Goal: Information Seeking & Learning: Learn about a topic

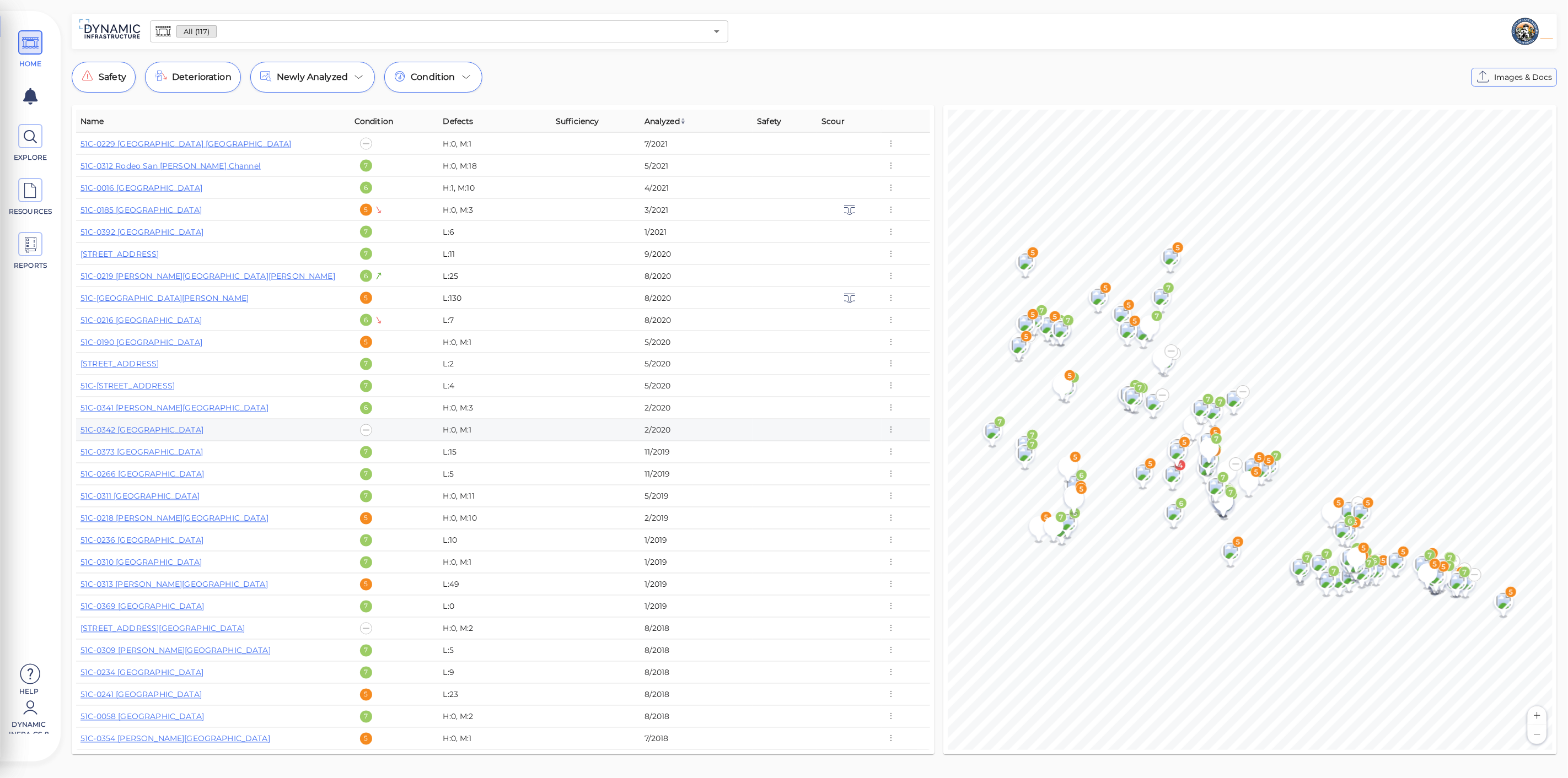
scroll to position [1470, 0]
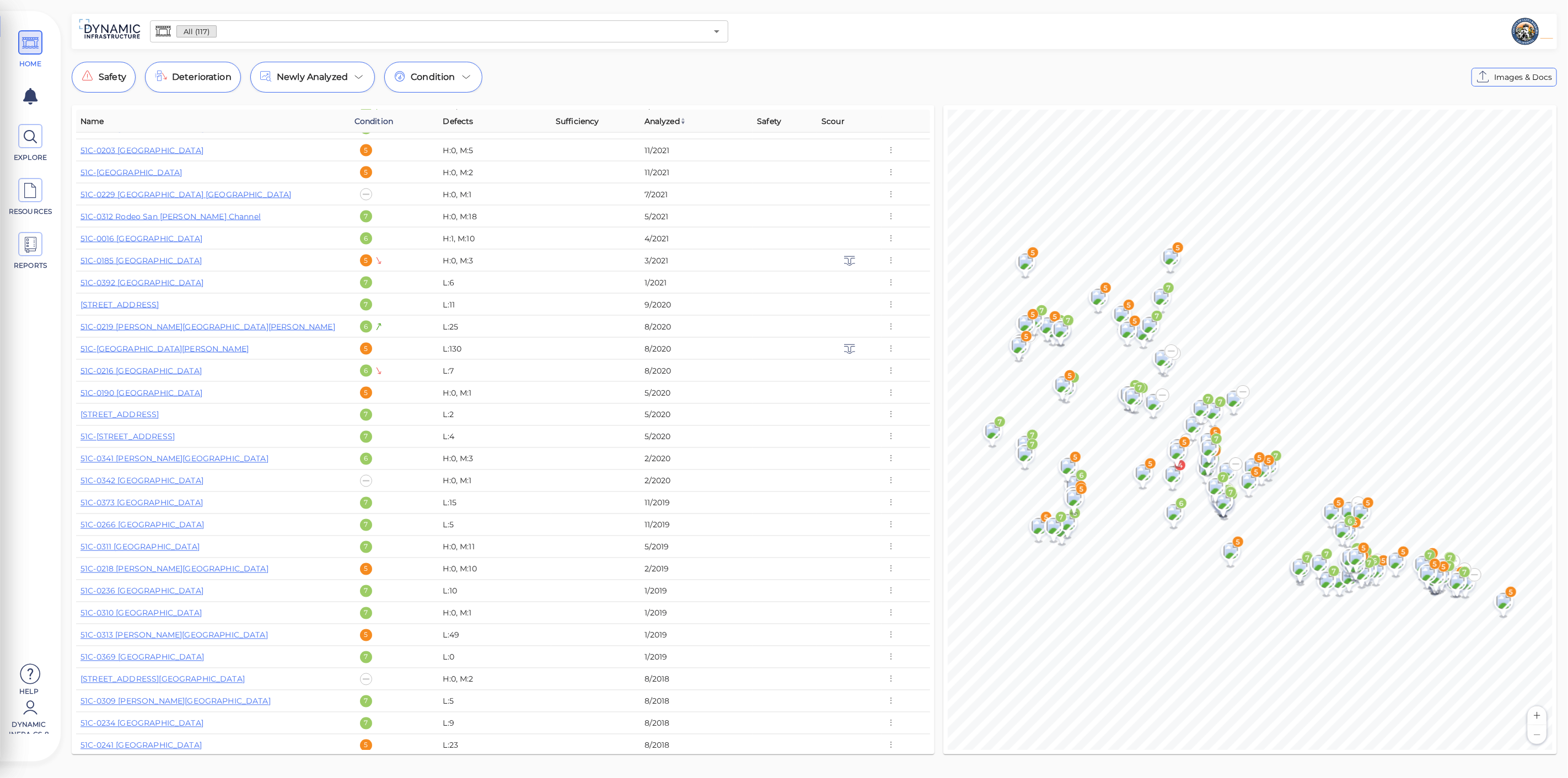
click at [369, 125] on span "Condition" at bounding box center [374, 121] width 39 height 13
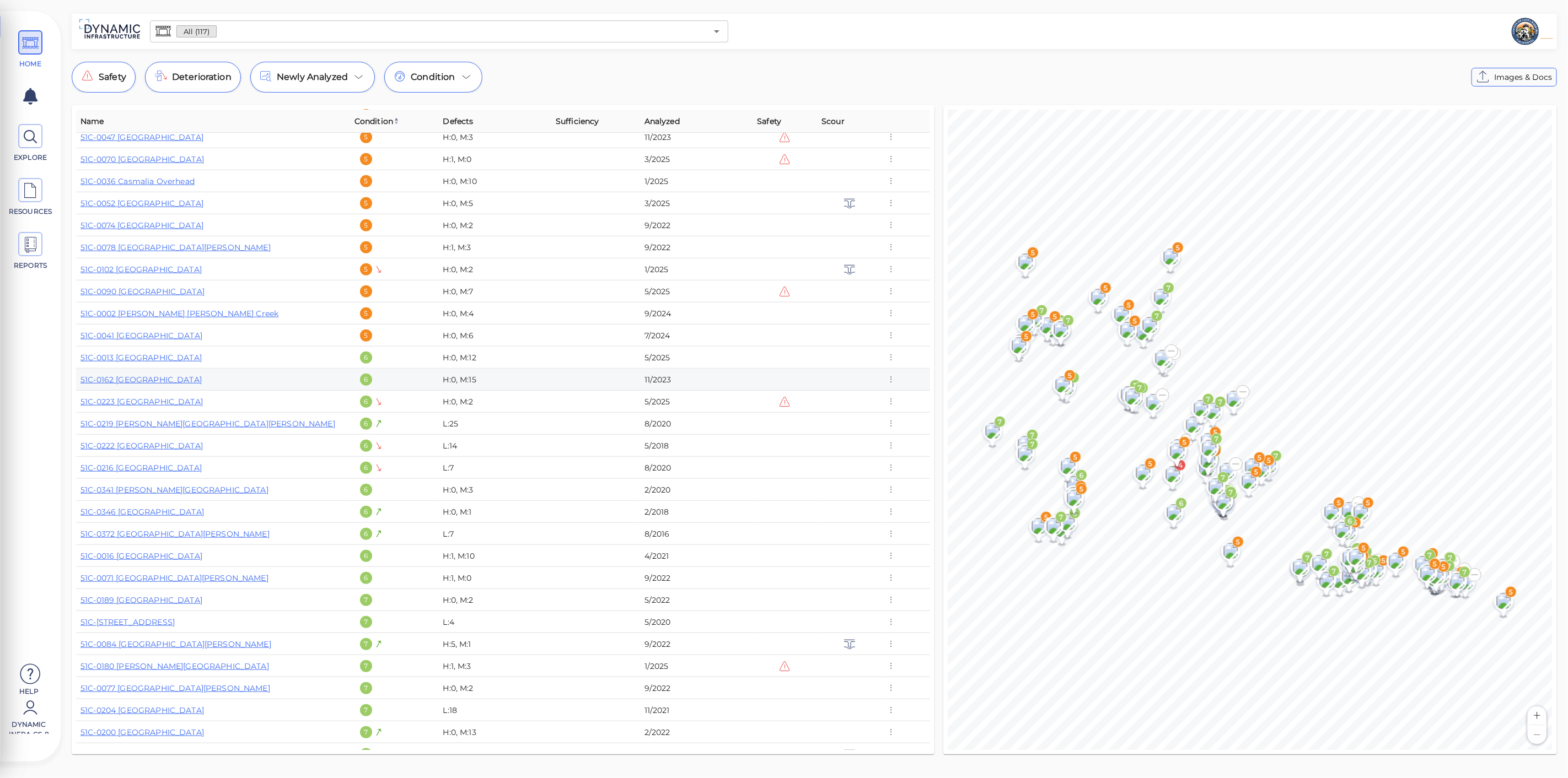
scroll to position [735, 0]
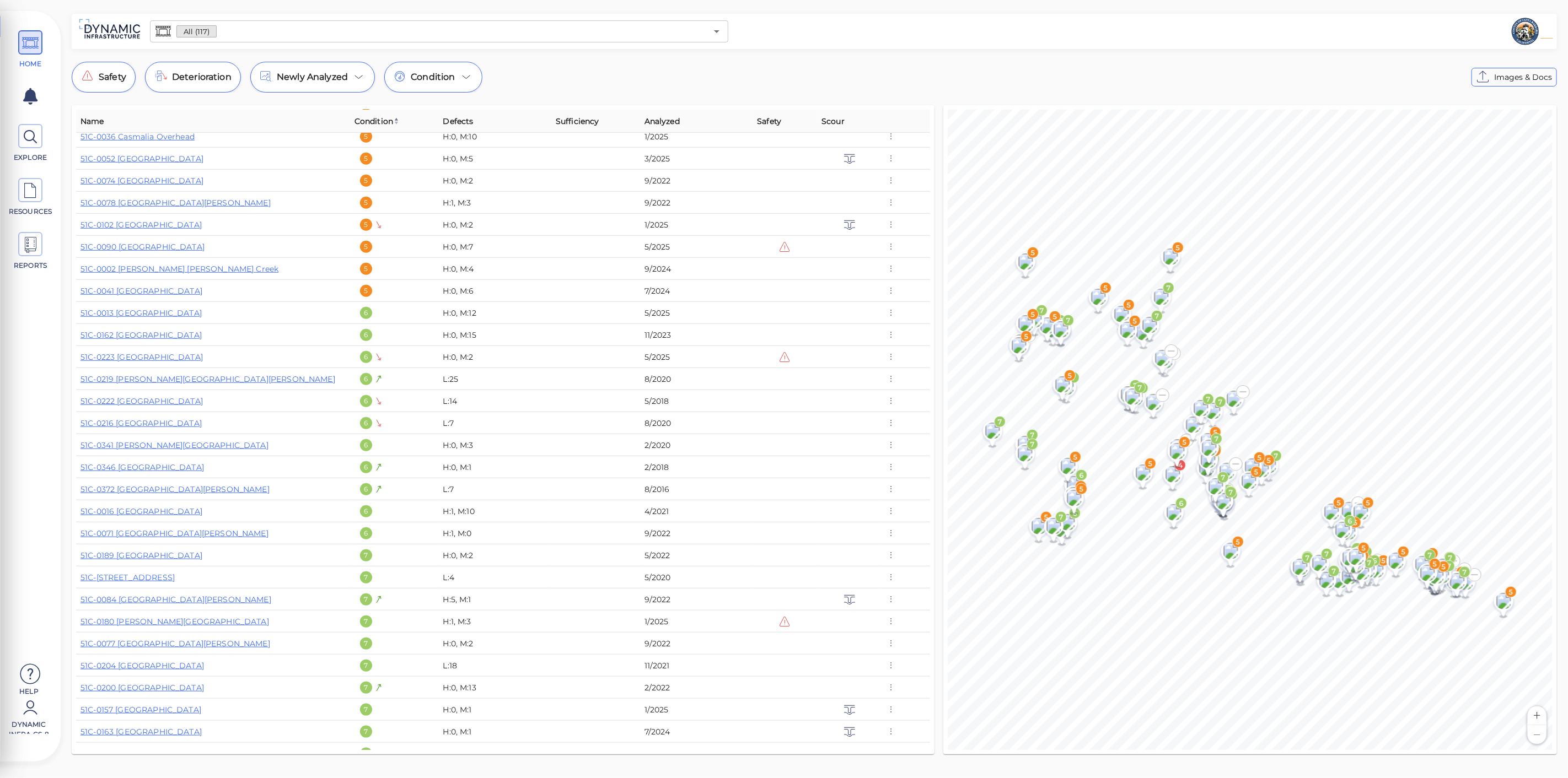
click at [370, 119] on span "Condition" at bounding box center [377, 121] width 45 height 13
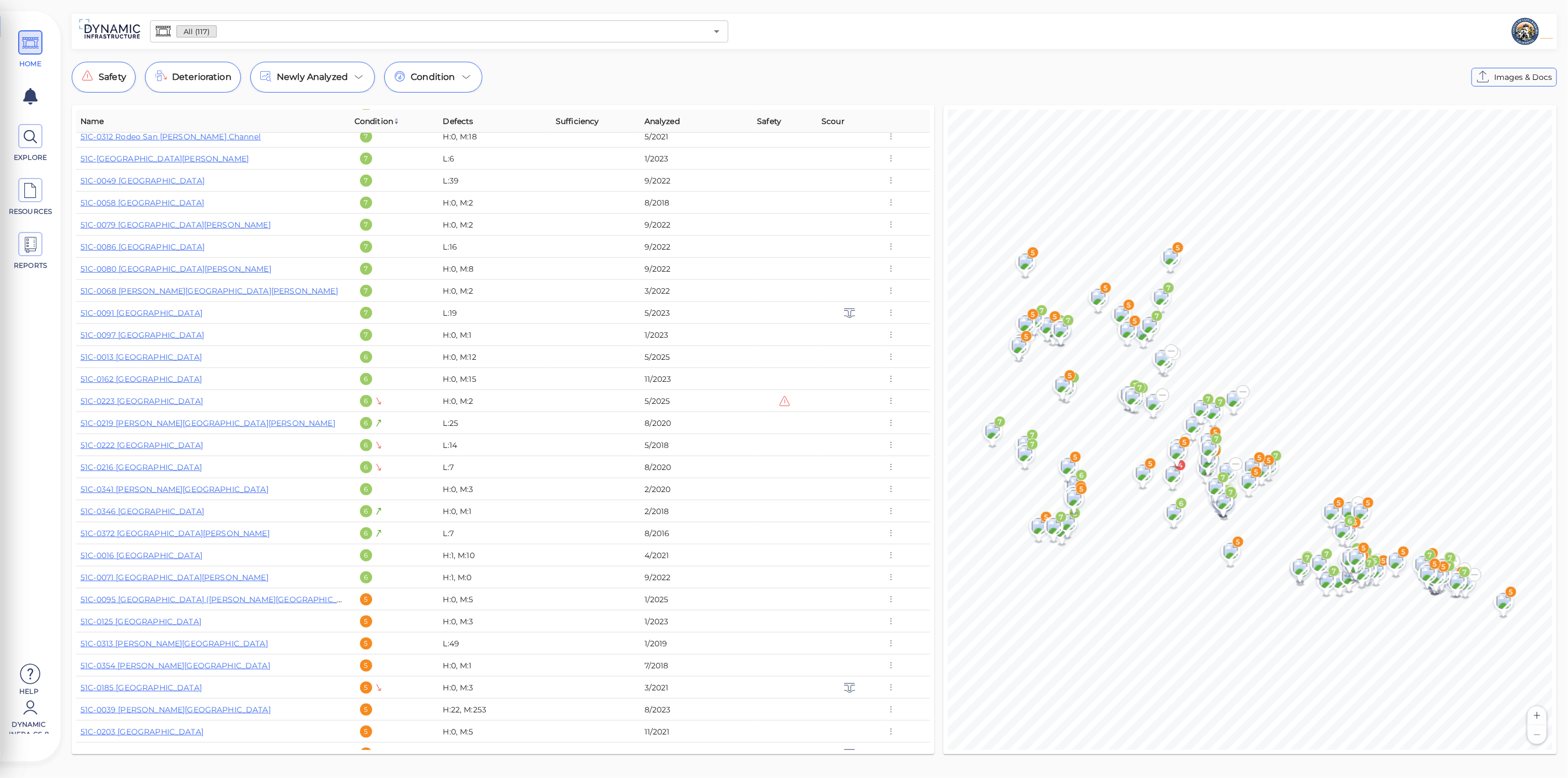
scroll to position [0, 0]
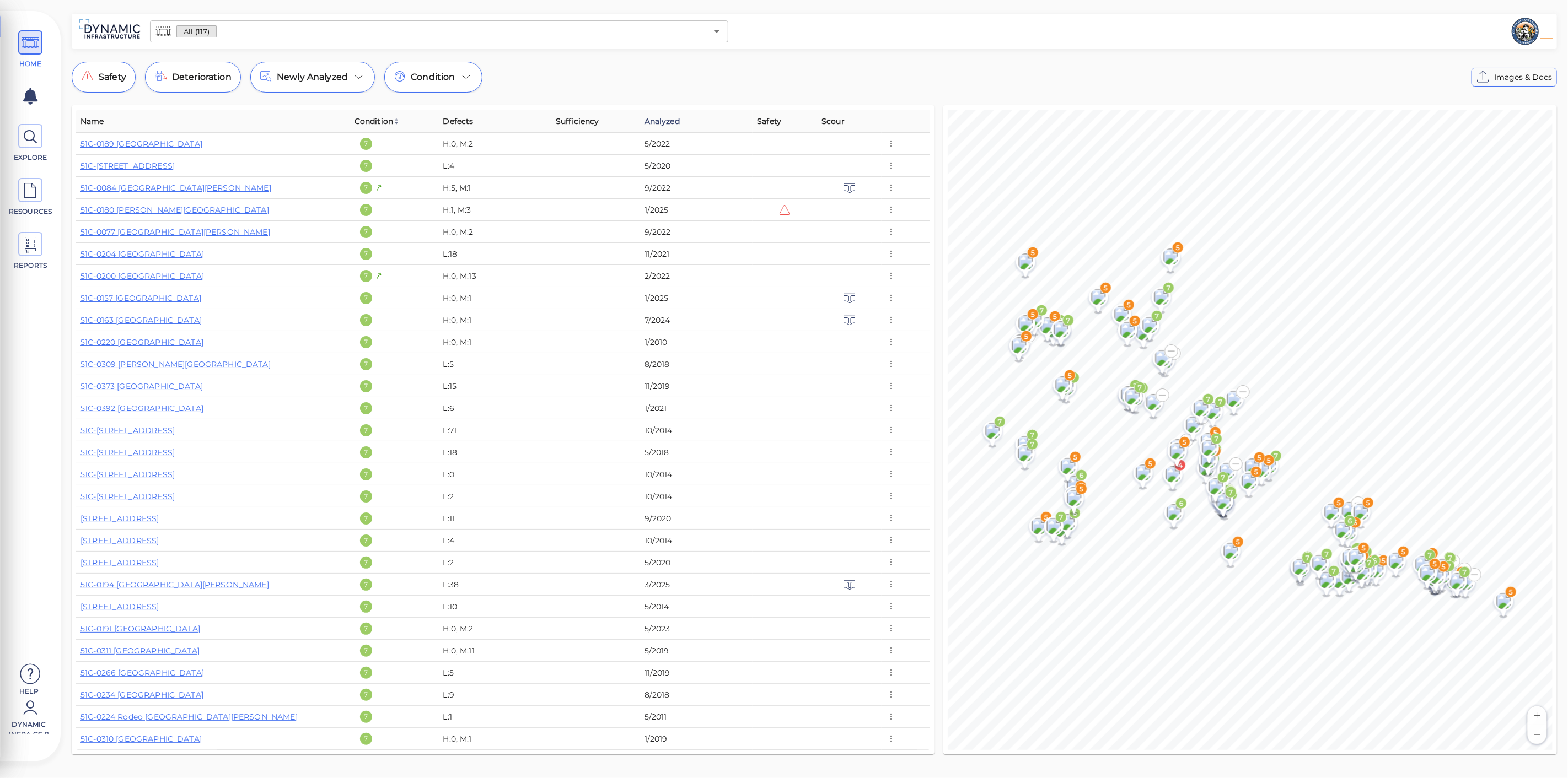
click at [656, 125] on span "Analyzed" at bounding box center [662, 121] width 35 height 13
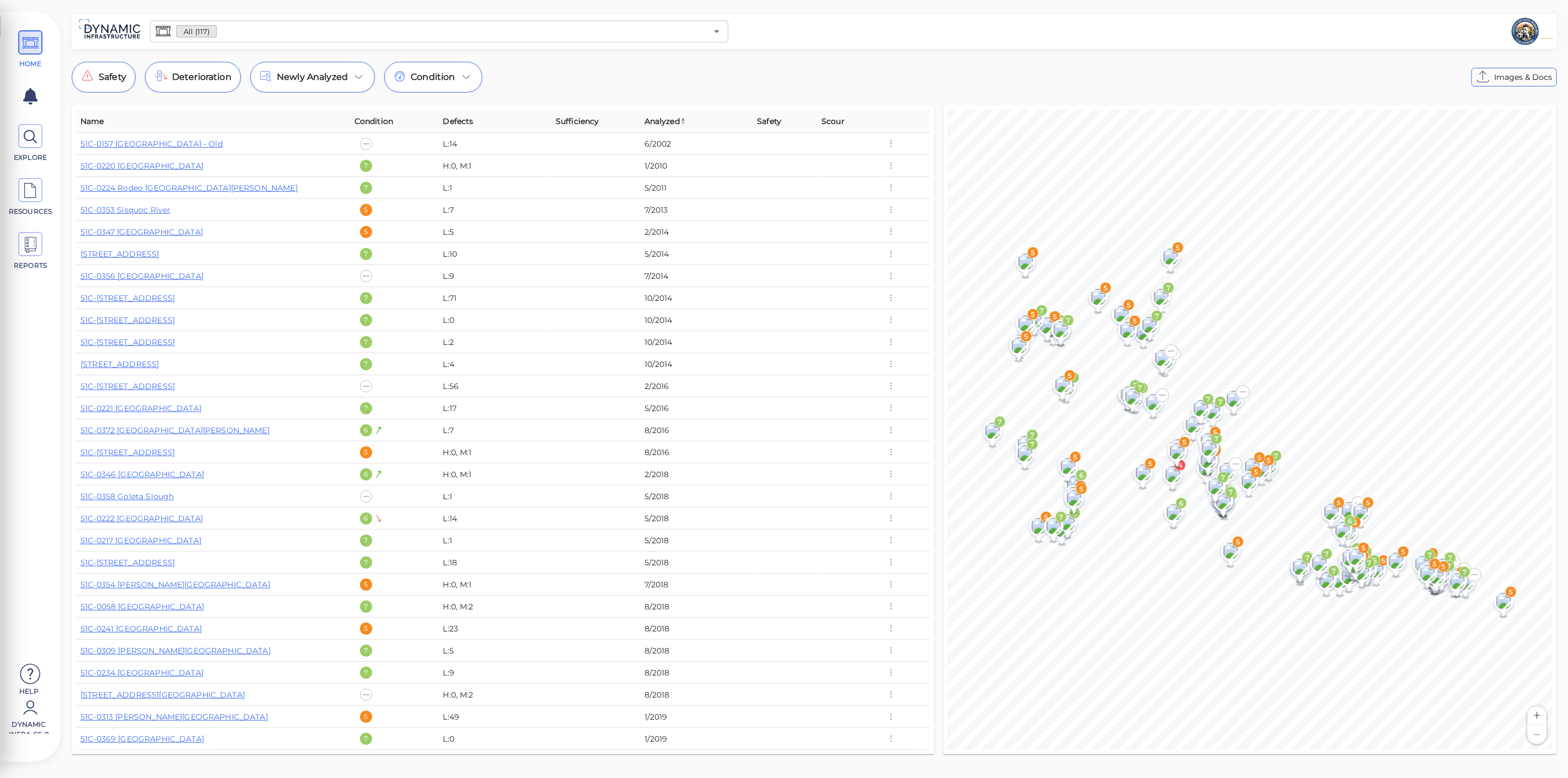
click at [656, 125] on span "Analyzed" at bounding box center [665, 121] width 42 height 13
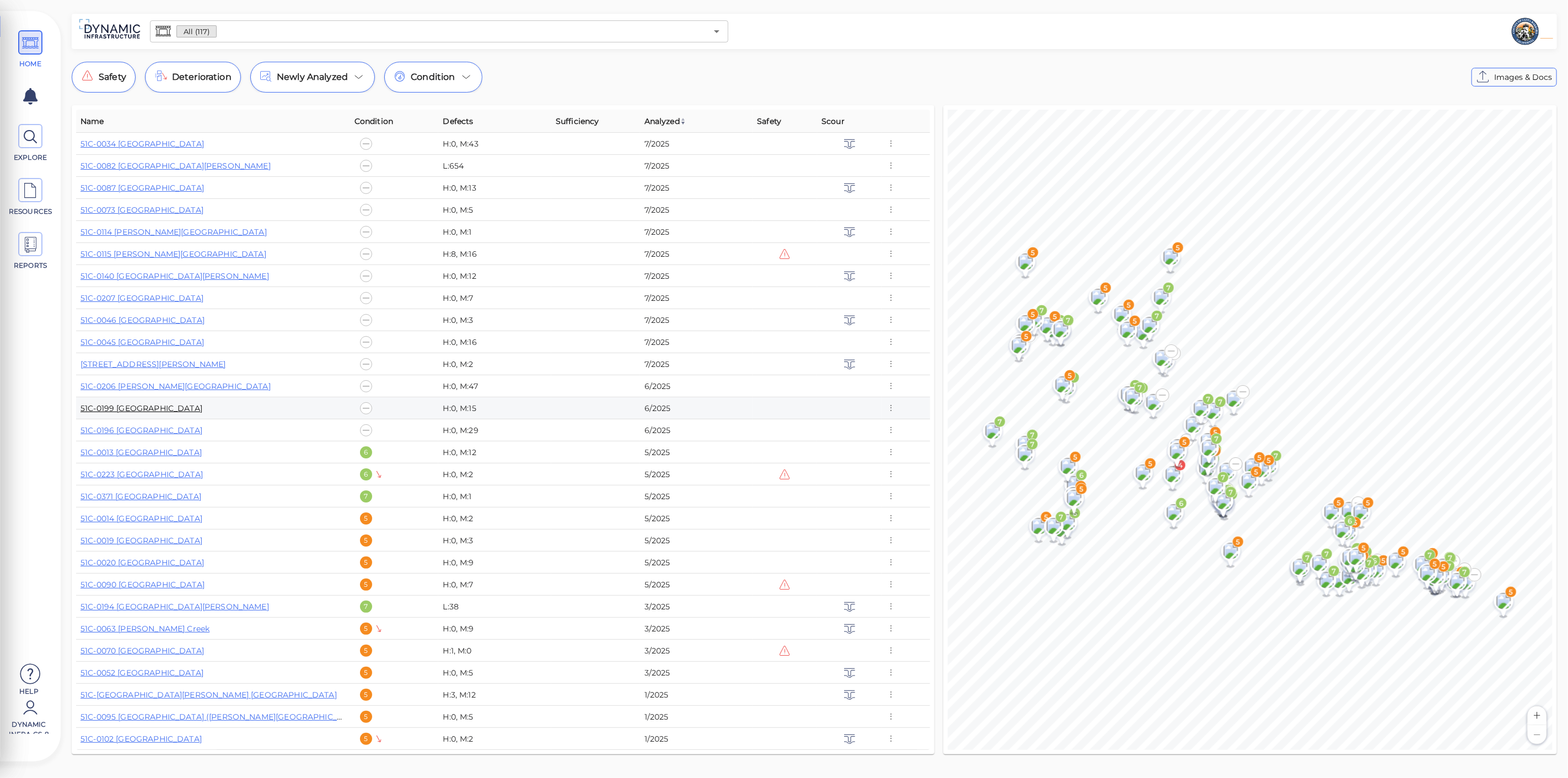
click at [203, 410] on link "51C-0199 [GEOGRAPHIC_DATA]" at bounding box center [141, 408] width 122 height 10
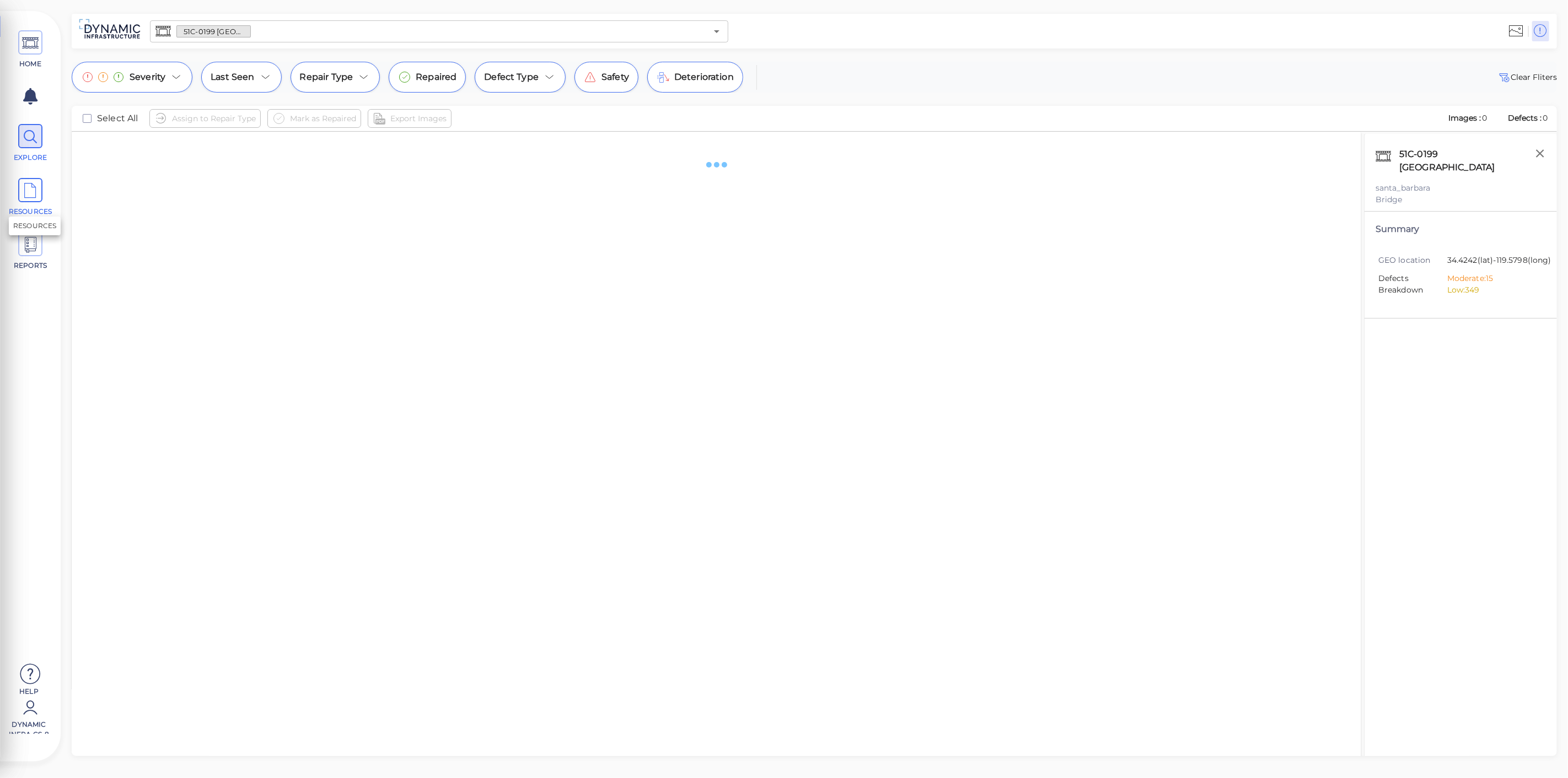
click at [24, 182] on icon at bounding box center [30, 191] width 16 height 25
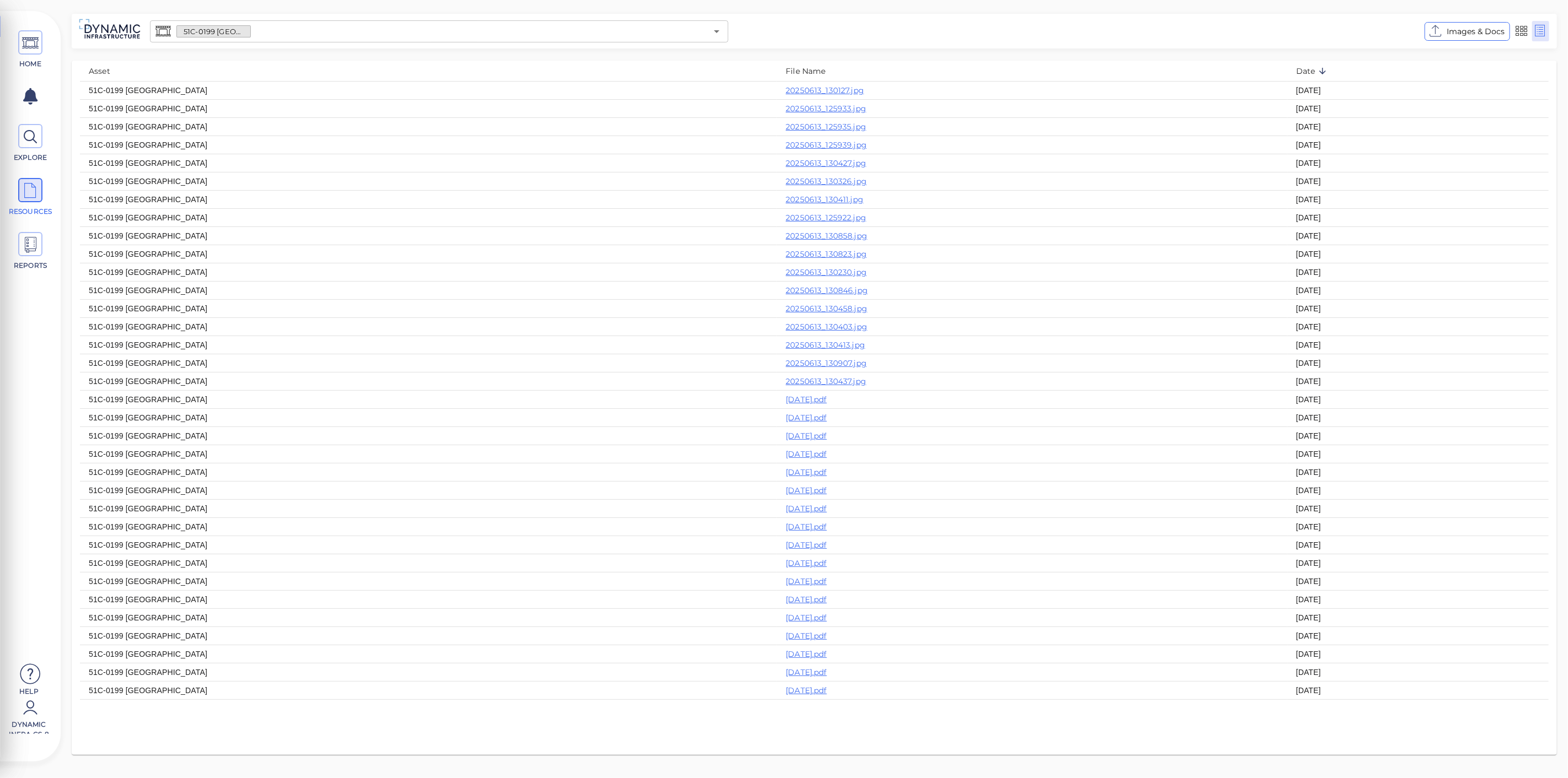
drag, startPoint x: 99, startPoint y: 88, endPoint x: 257, endPoint y: 299, distance: 263.6
click at [257, 299] on table "Asset File Name Date 51C-0199 [GEOGRAPHIC_DATA] 20250613_130127.jpg [DATE] 51C-…" at bounding box center [814, 381] width 1469 height 640
click at [368, 276] on td "51C-0199 [GEOGRAPHIC_DATA]" at bounding box center [428, 272] width 697 height 18
click at [827, 399] on link "[DATE].pdf" at bounding box center [807, 399] width 42 height 10
click at [827, 433] on link "[DATE].pdf" at bounding box center [807, 436] width 42 height 10
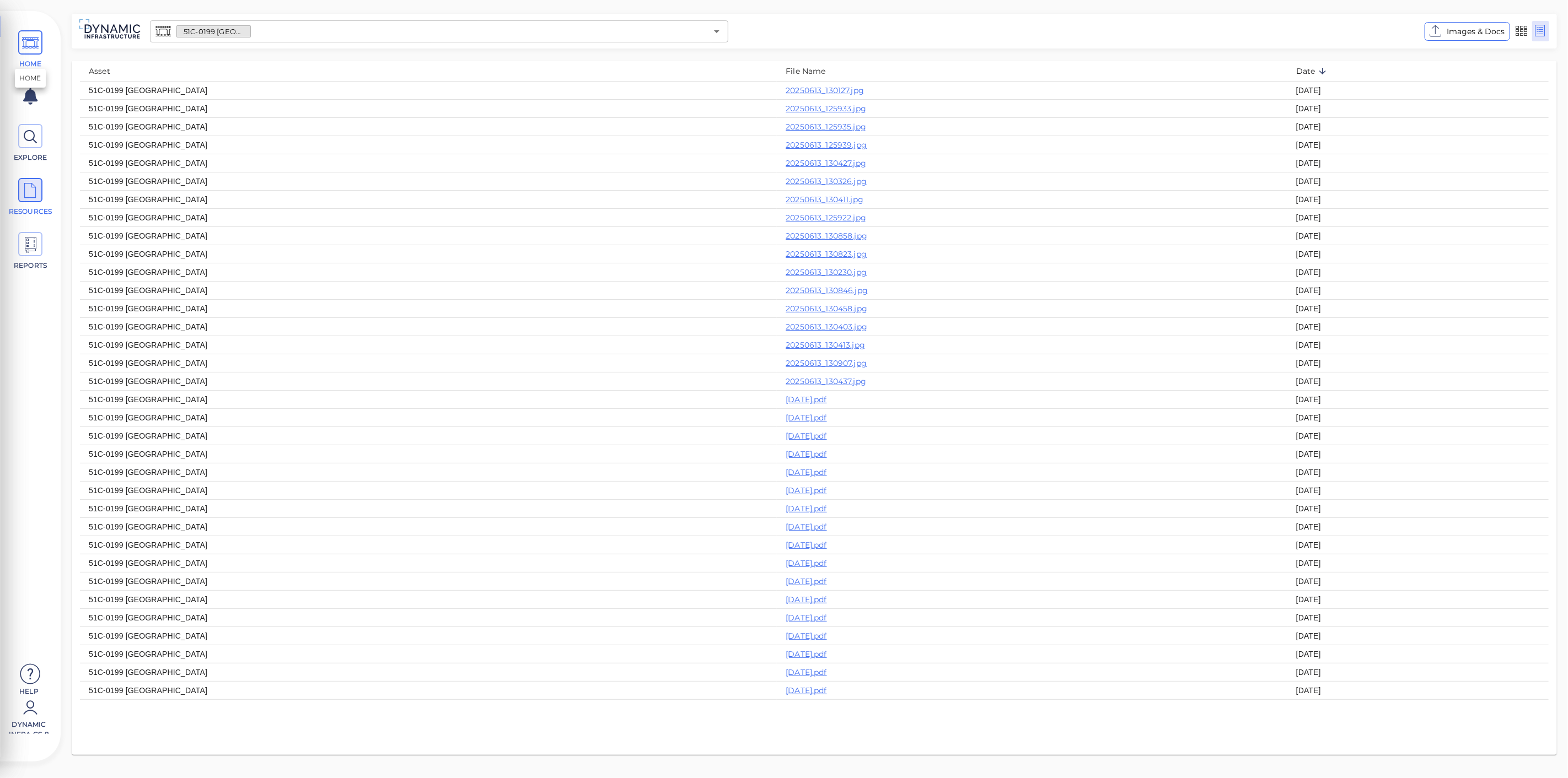
click at [41, 52] on span at bounding box center [30, 42] width 24 height 24
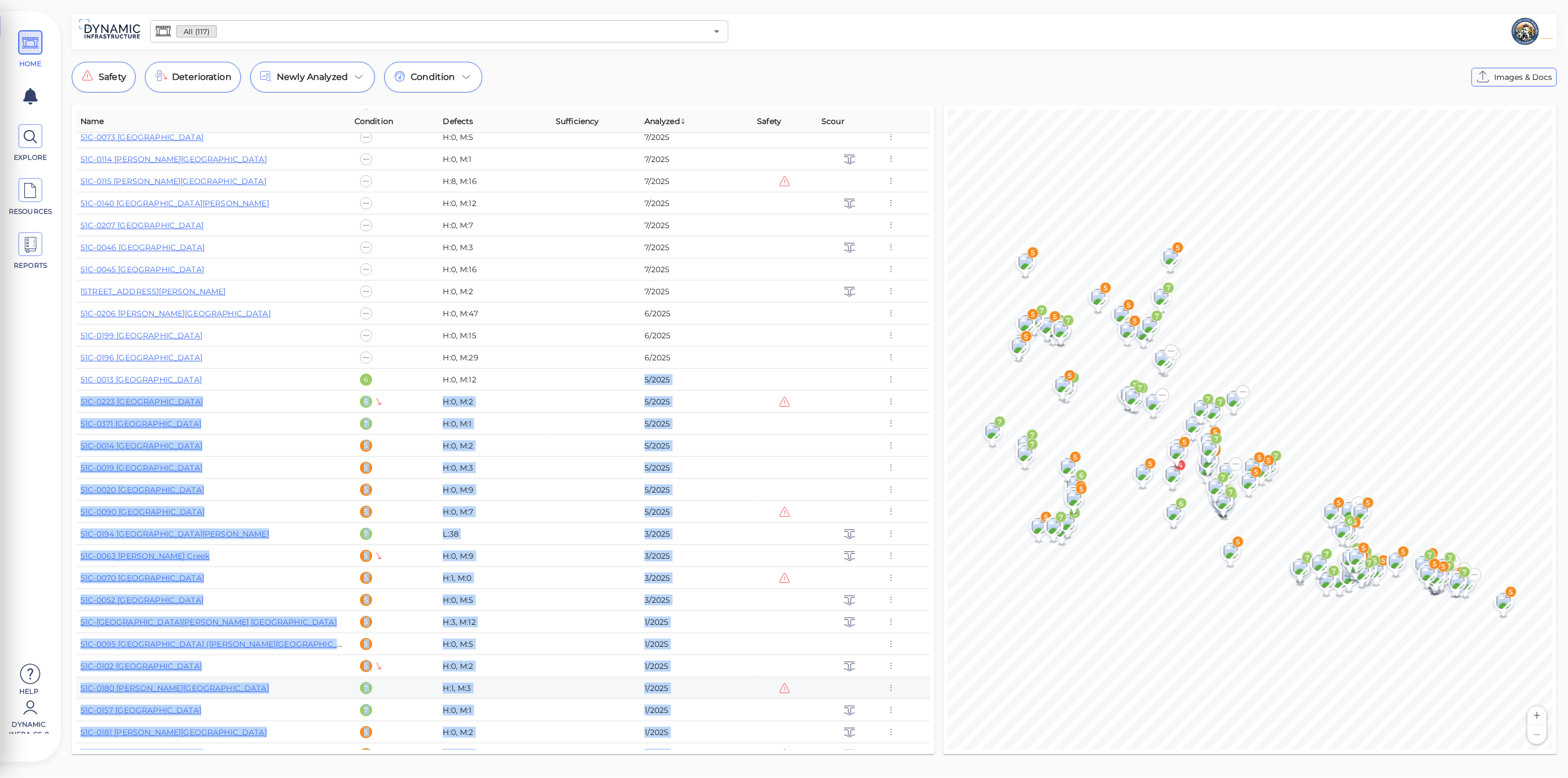
drag, startPoint x: 644, startPoint y: 455, endPoint x: 693, endPoint y: 749, distance: 298.1
click at [693, 753] on div "Name Condition Defects Sufficiency Analyzed Safety Scour 51C-0034 [GEOGRAPHIC_D…" at bounding box center [503, 430] width 863 height 649
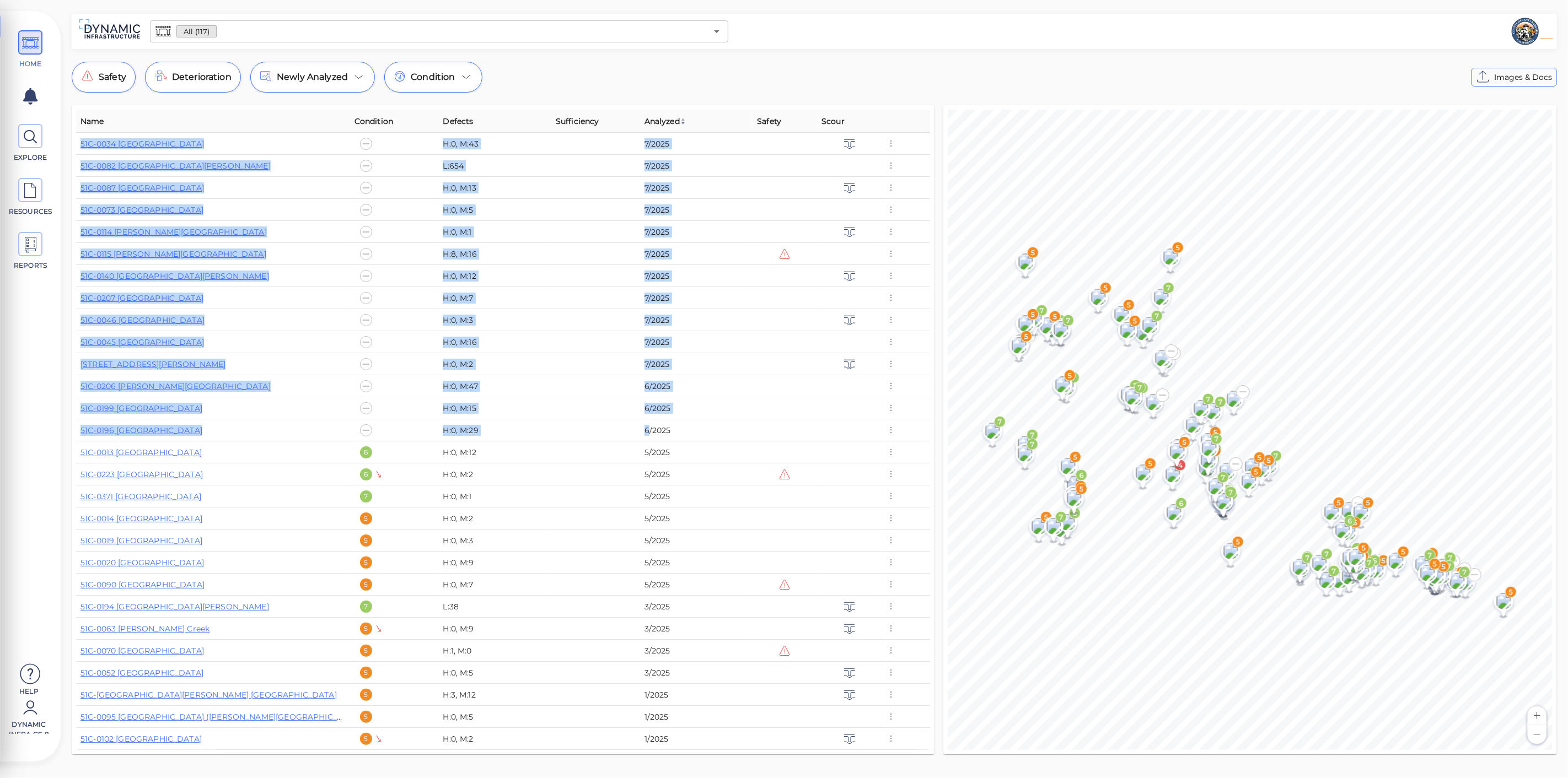
drag, startPoint x: 648, startPoint y: 429, endPoint x: 623, endPoint y: 117, distance: 313.0
click at [203, 428] on div "51C-0196 [GEOGRAPHIC_DATA]" at bounding box center [213, 431] width 265 height 11
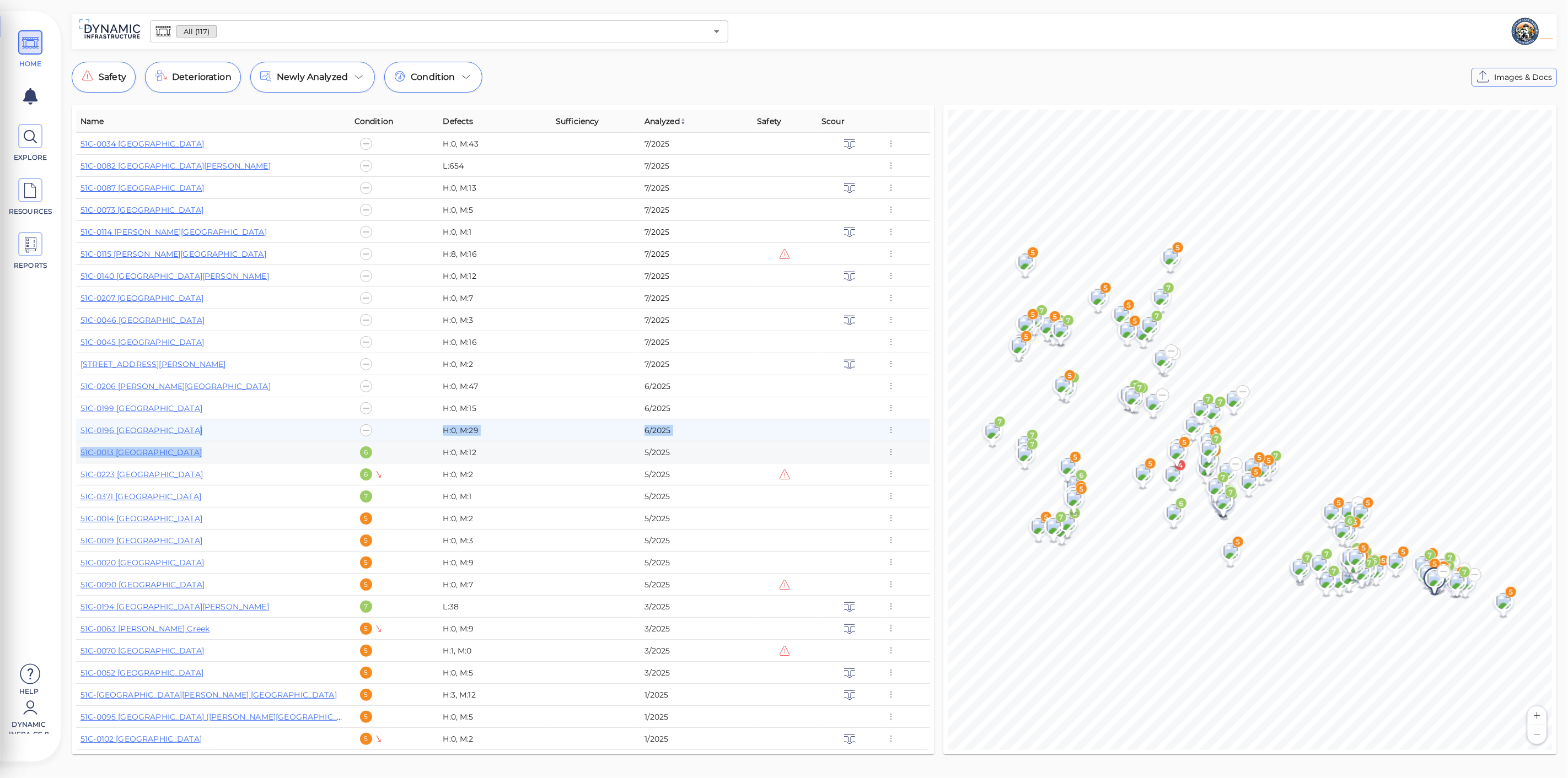
drag, startPoint x: 189, startPoint y: 428, endPoint x: 229, endPoint y: 443, distance: 42.7
click at [229, 447] on div "51C-0013 [GEOGRAPHIC_DATA]" at bounding box center [213, 452] width 265 height 11
click at [120, 434] on link "51C-0196 [GEOGRAPHIC_DATA]" at bounding box center [141, 430] width 122 height 10
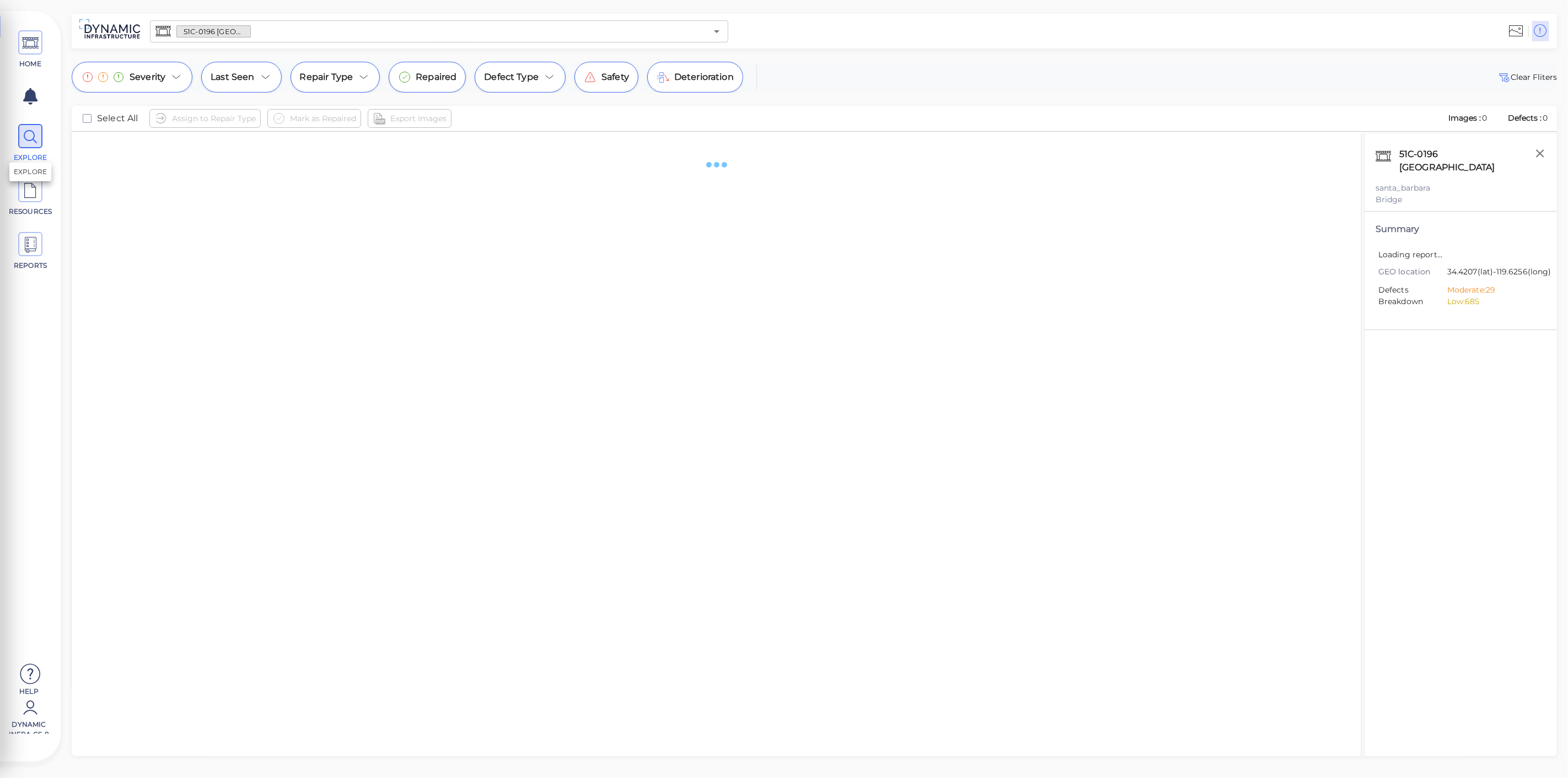
click at [26, 135] on icon at bounding box center [30, 137] width 16 height 25
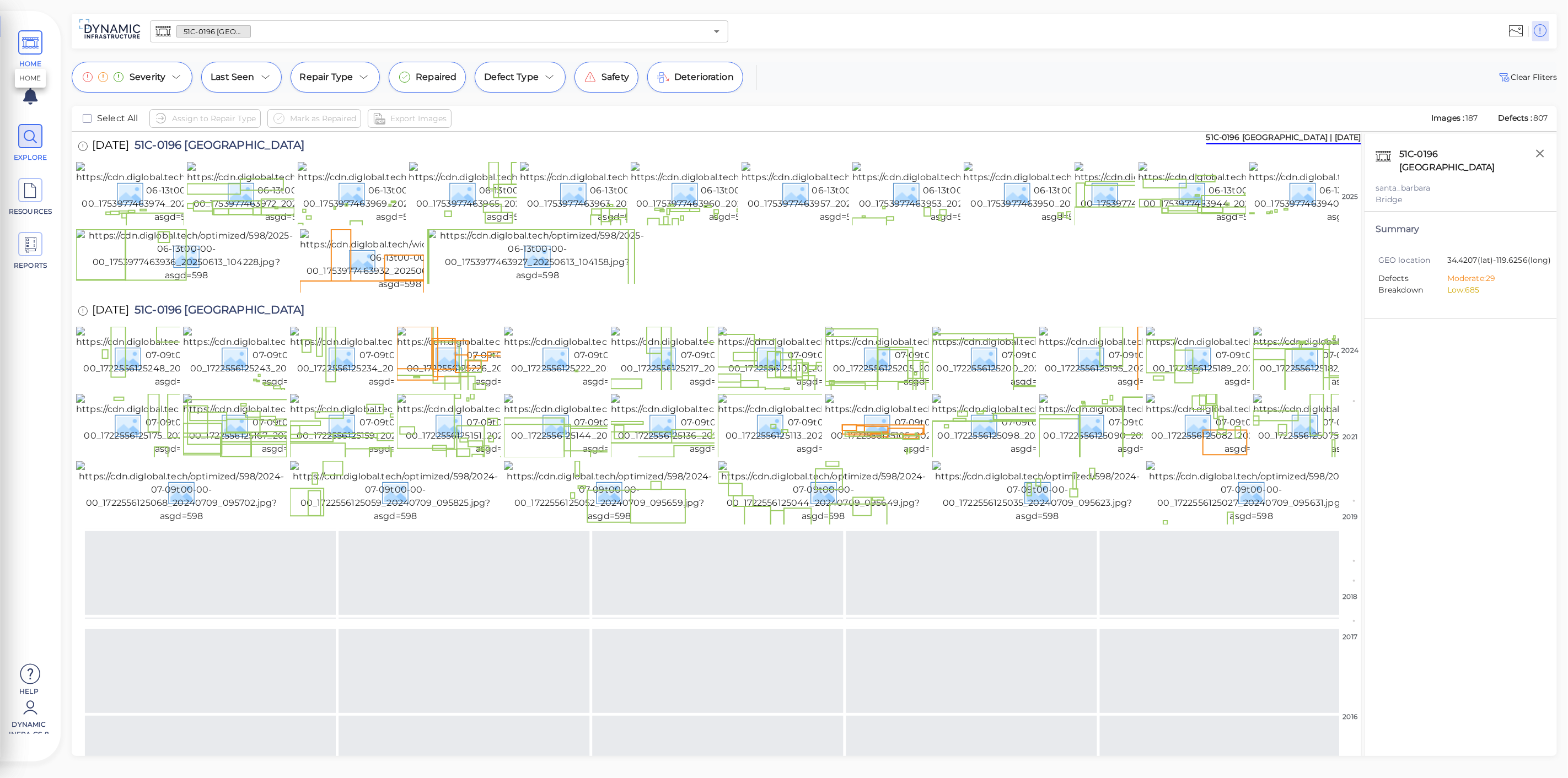
click at [25, 50] on icon at bounding box center [30, 43] width 16 height 25
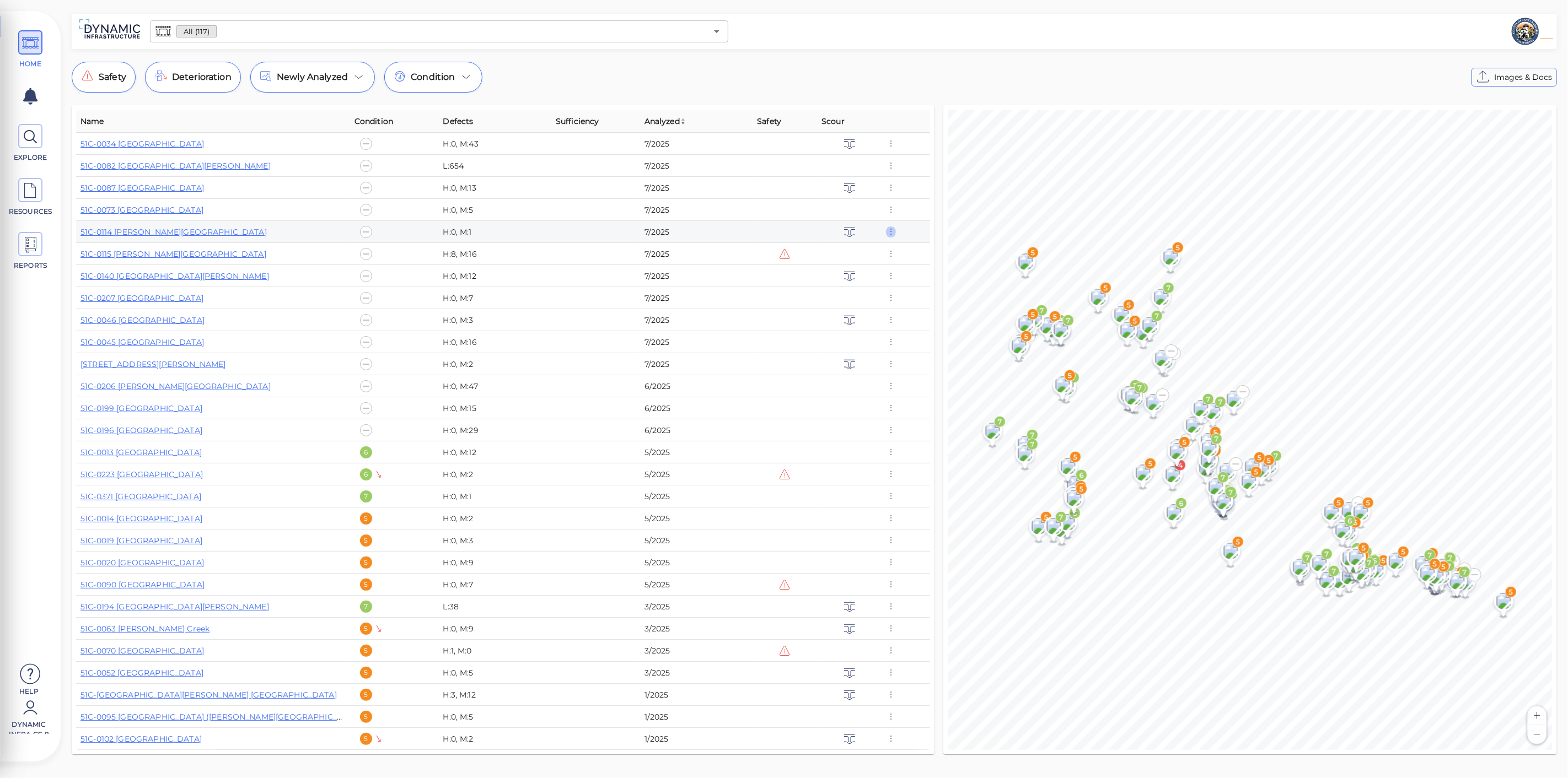
click at [886, 230] on icon "button" at bounding box center [891, 232] width 10 height 12
click at [888, 631] on div at bounding box center [784, 389] width 1568 height 778
click at [888, 631] on icon "button" at bounding box center [891, 629] width 10 height 12
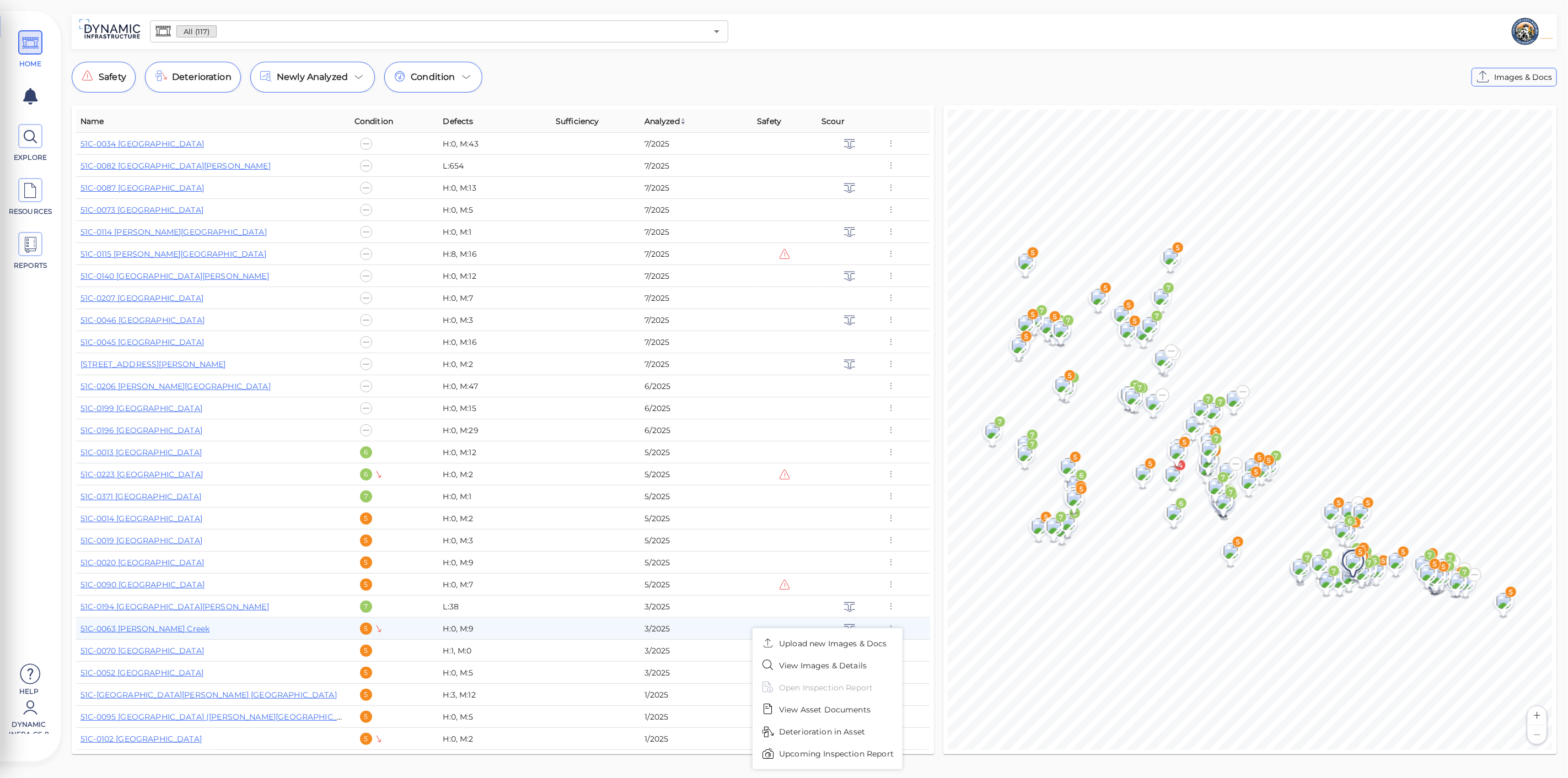
click at [832, 687] on ul "Upload new Images & Docs View Images & Details Open Inspection Report View Asse…" at bounding box center [828, 699] width 150 height 141
click at [937, 538] on div at bounding box center [784, 389] width 1568 height 778
click at [31, 129] on icon at bounding box center [30, 137] width 16 height 25
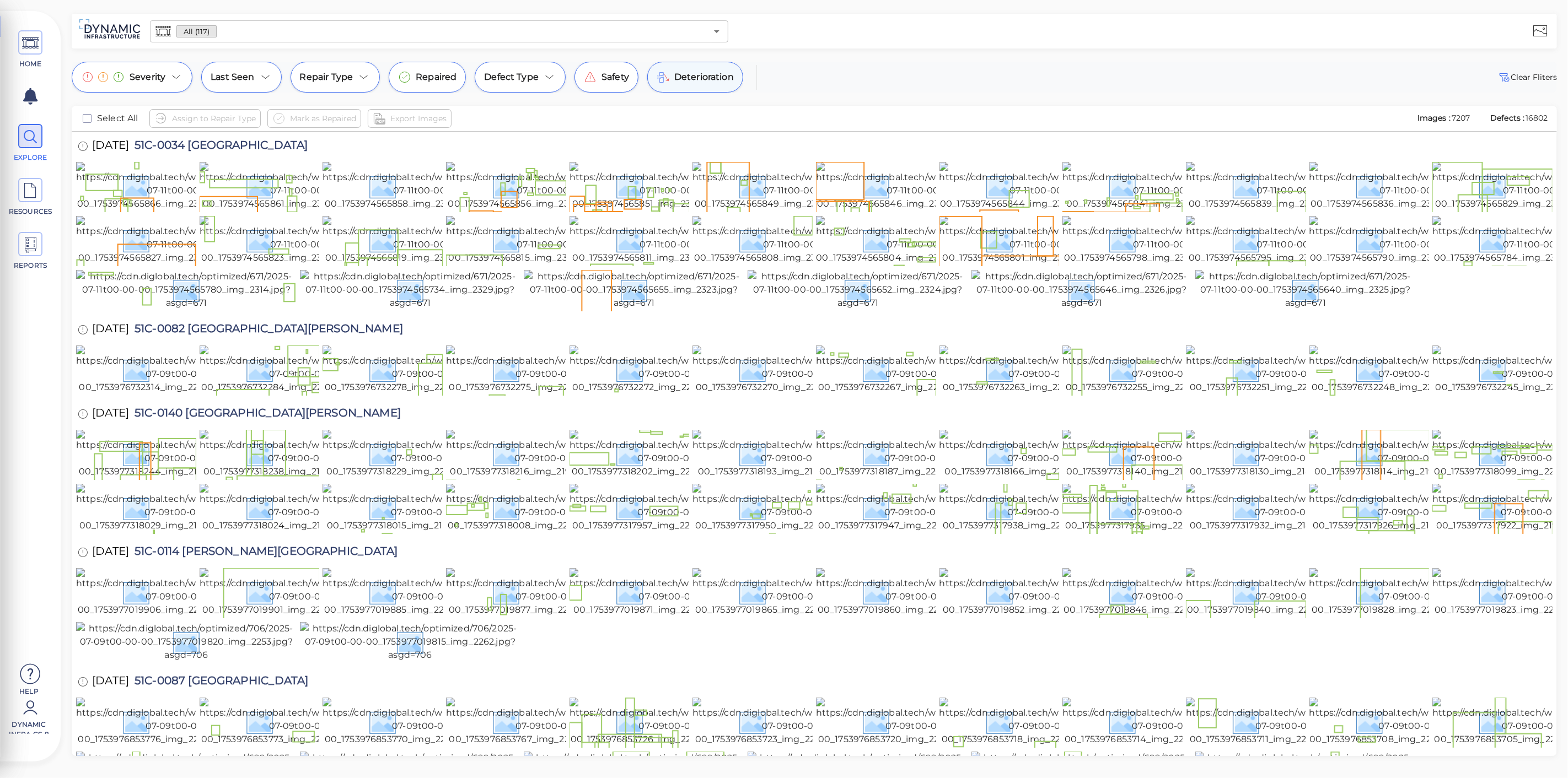
click at [703, 75] on span "Deterioration" at bounding box center [703, 77] width 59 height 13
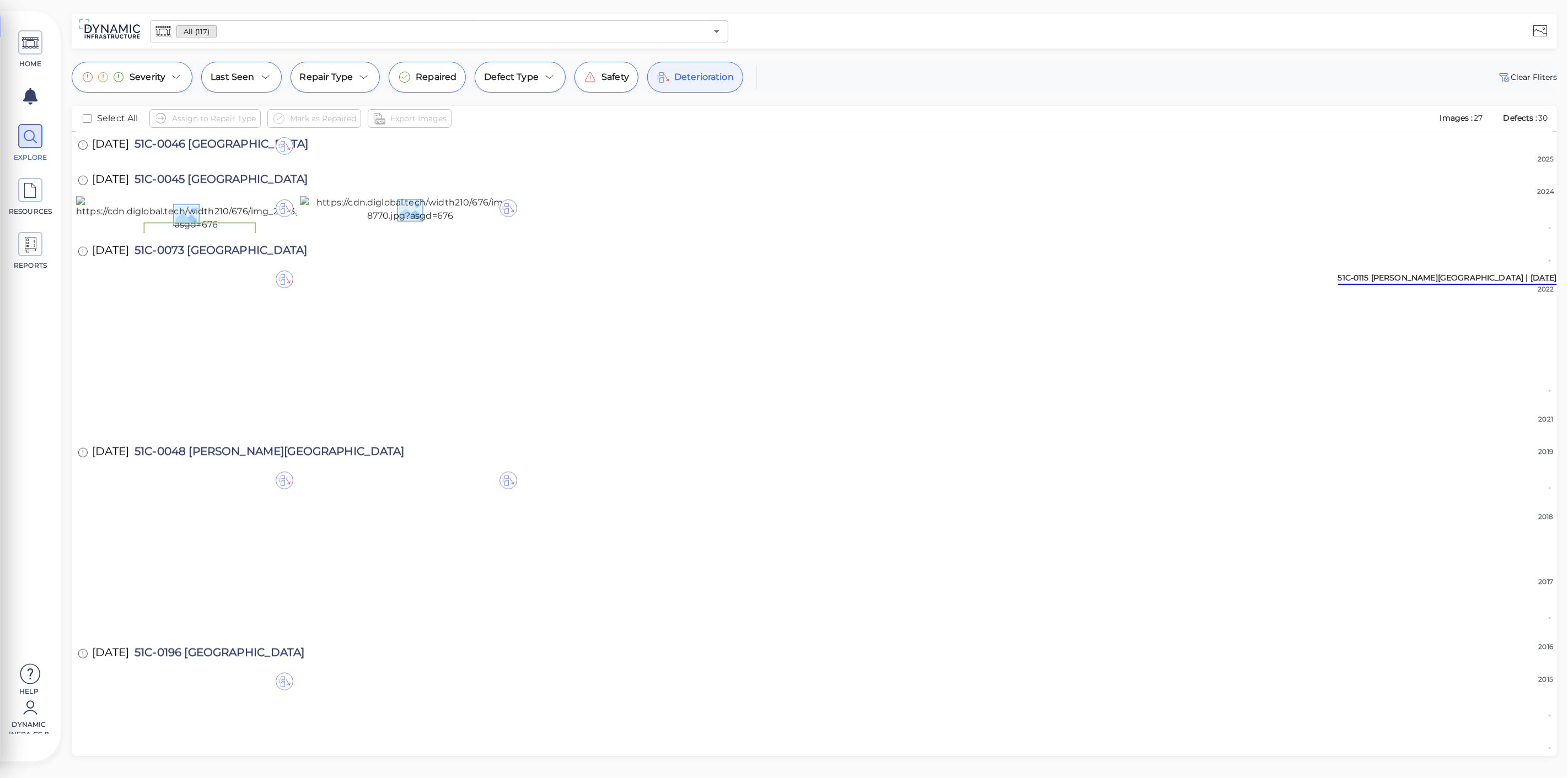
scroll to position [772, 0]
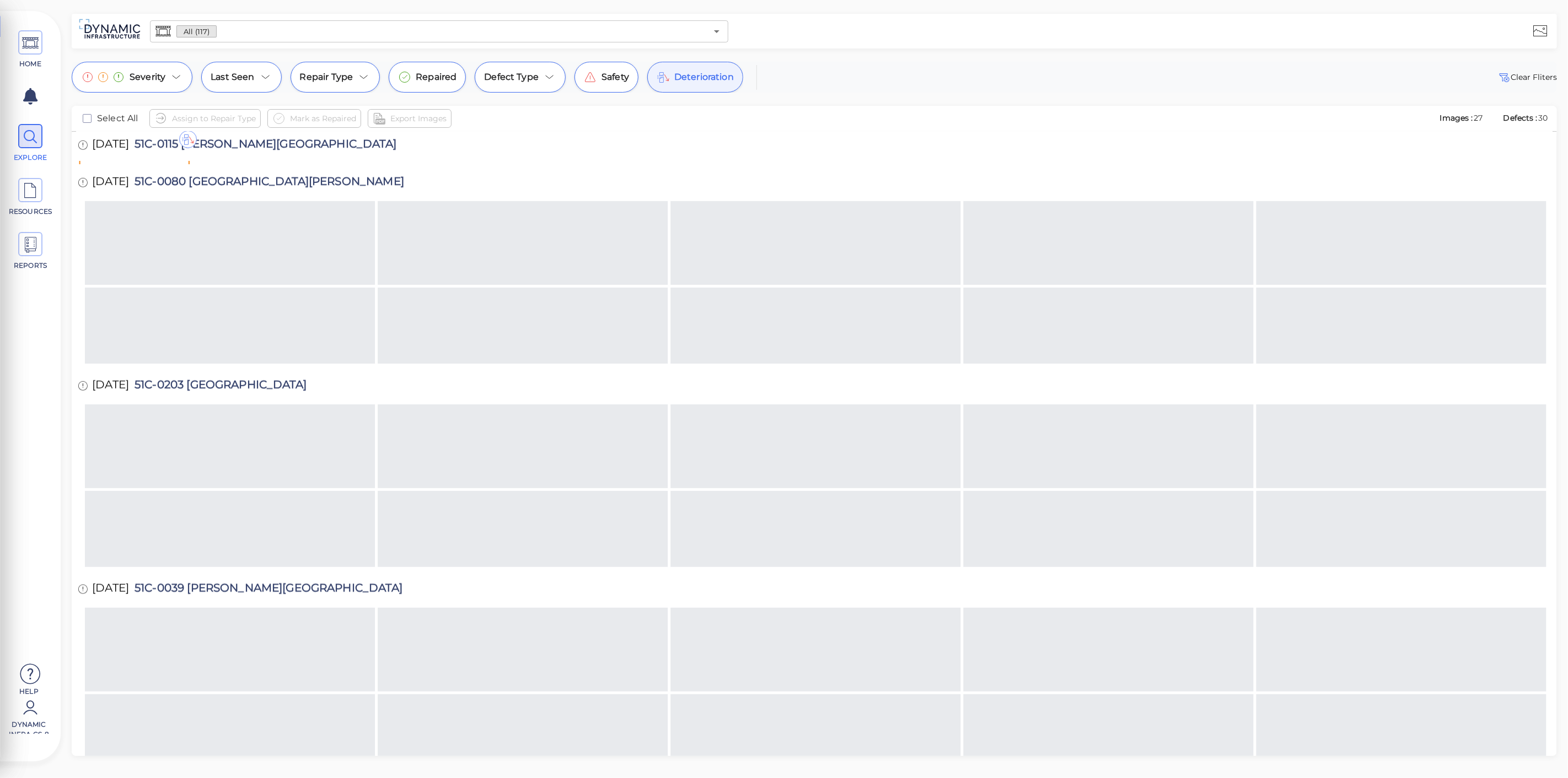
click at [267, 49] on div "HOME EXPLORE RESOURCES REPORTS Help Dynamic Infra CS-8 How to My Display Settin…" at bounding box center [784, 389] width 1568 height 778
click at [272, 32] on input "text" at bounding box center [462, 32] width 490 height 15
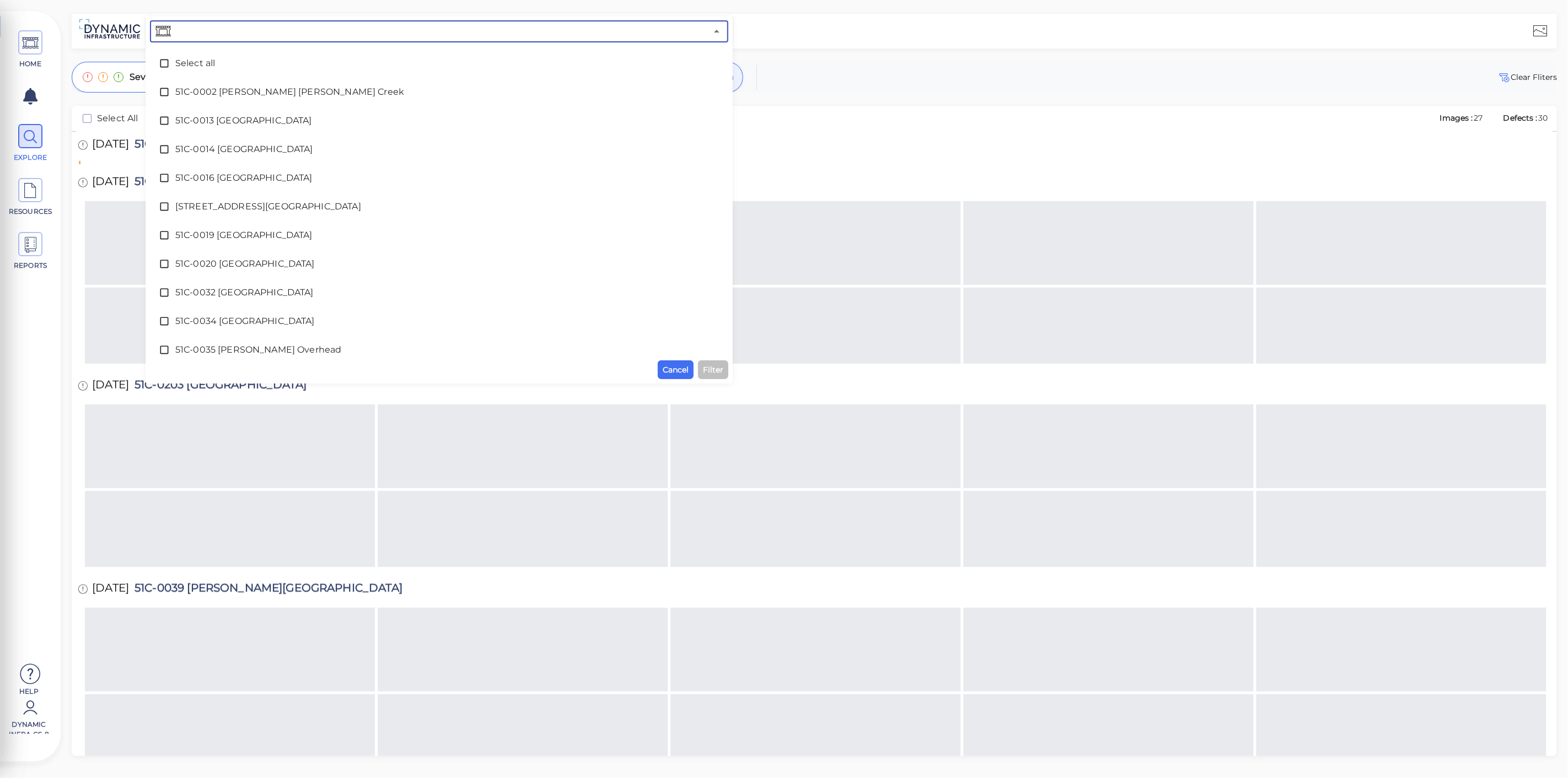
click at [272, 32] on input "text" at bounding box center [440, 32] width 534 height 15
click at [679, 369] on span "Cancel" at bounding box center [676, 370] width 26 height 13
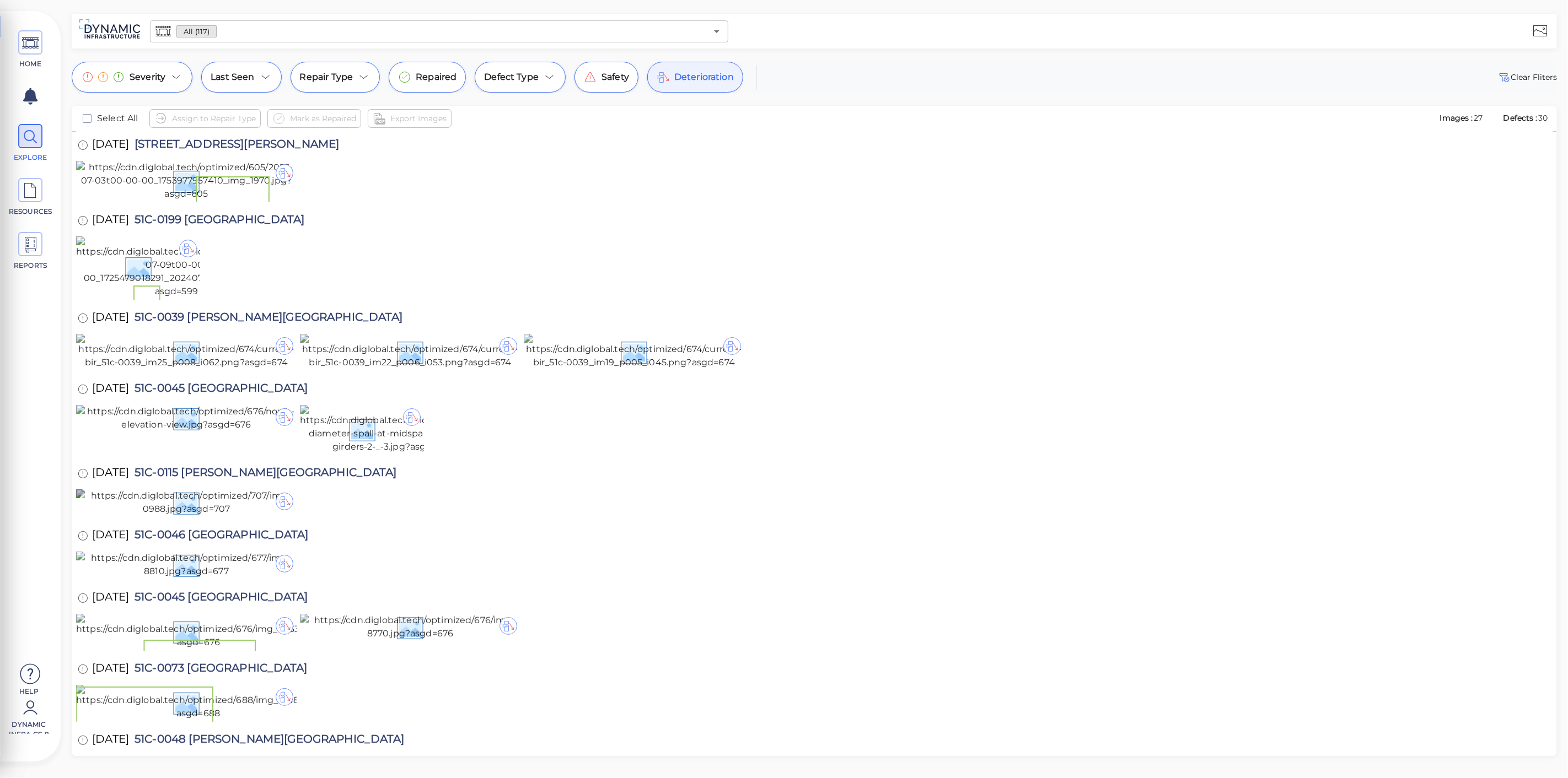
scroll to position [0, 0]
click at [36, 54] on icon at bounding box center [30, 43] width 16 height 25
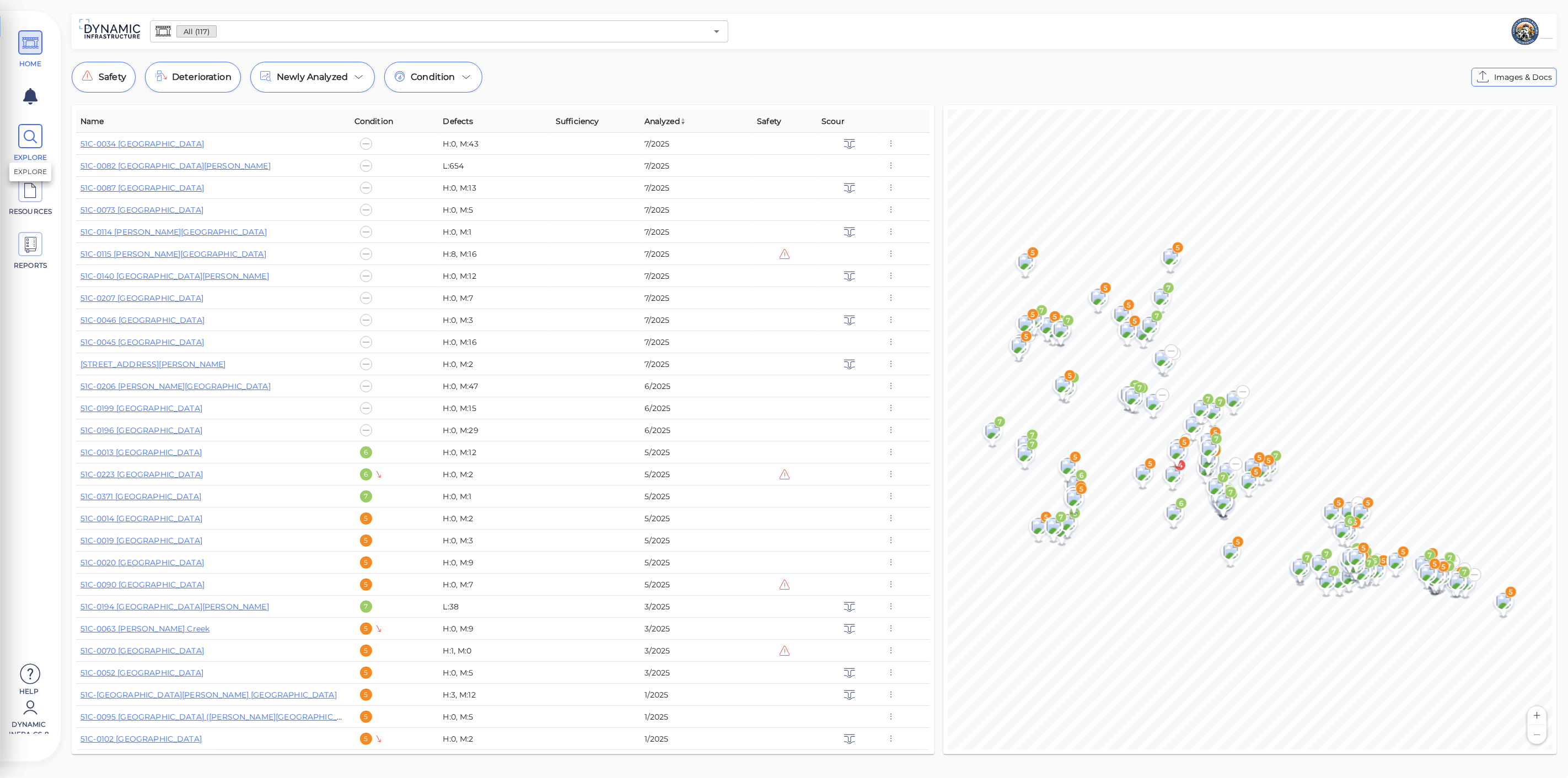
click at [34, 131] on icon at bounding box center [30, 137] width 16 height 25
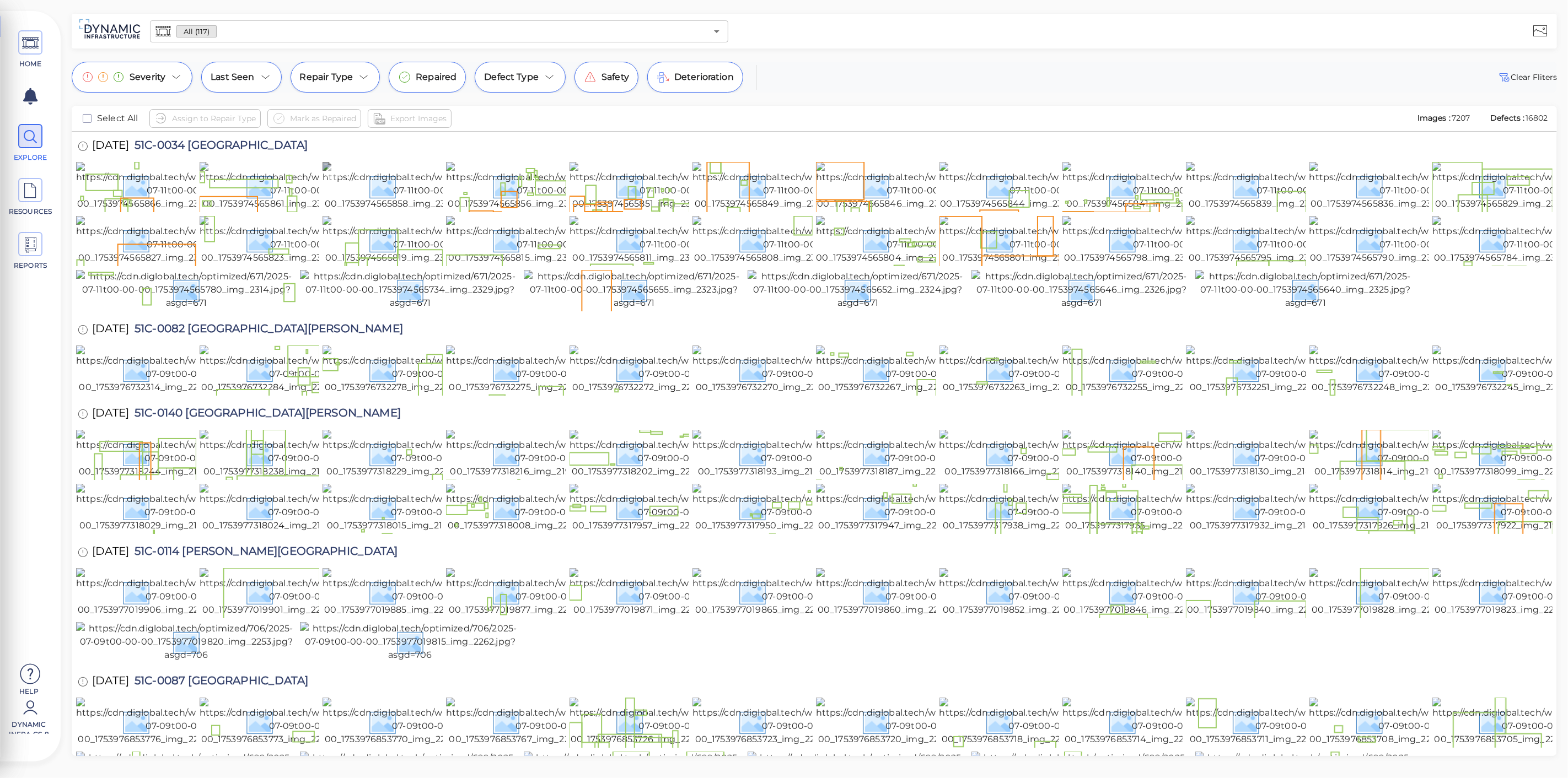
click at [402, 210] on img at bounding box center [421, 186] width 197 height 49
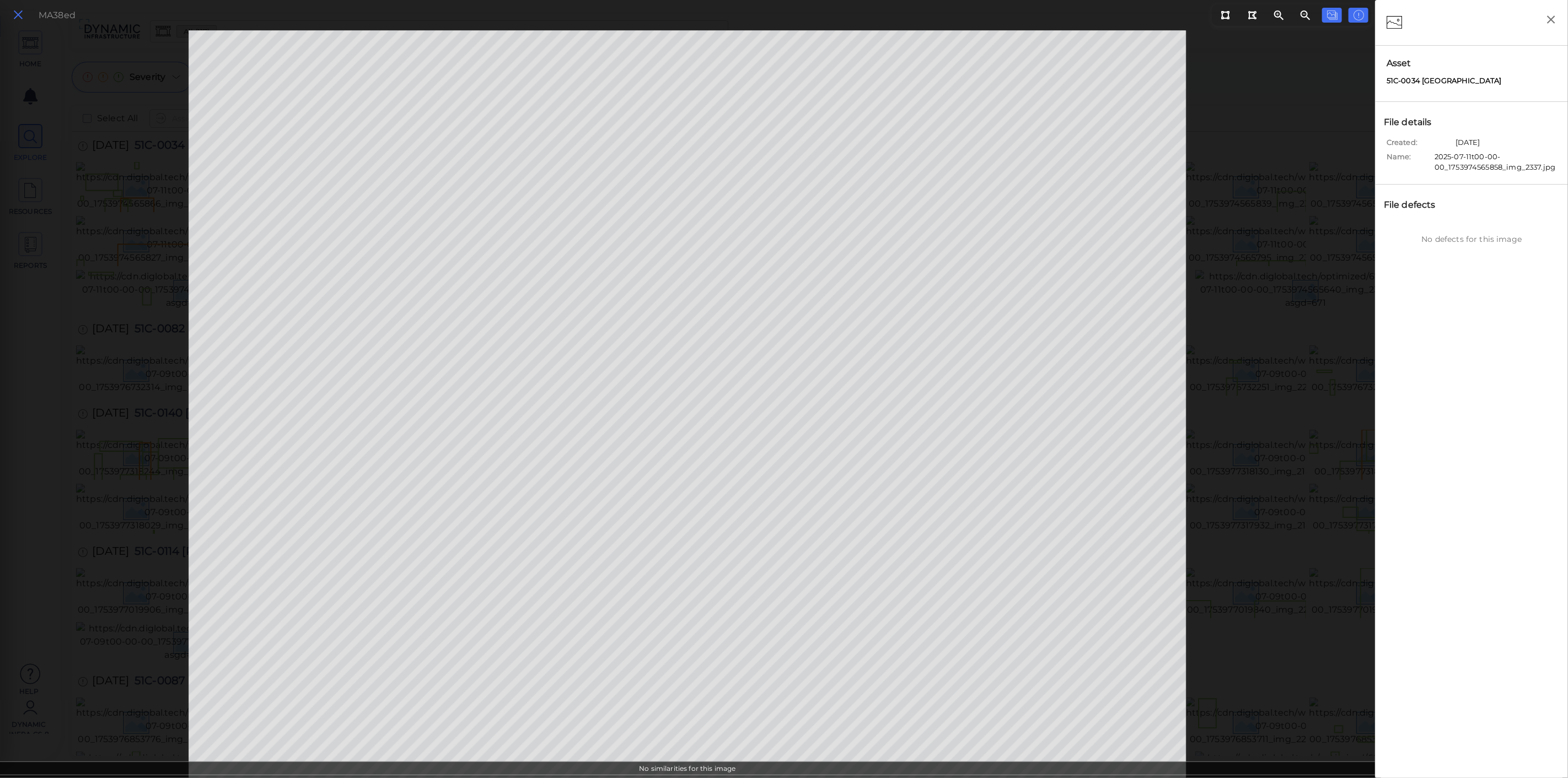
click at [15, 8] on icon at bounding box center [18, 15] width 12 height 15
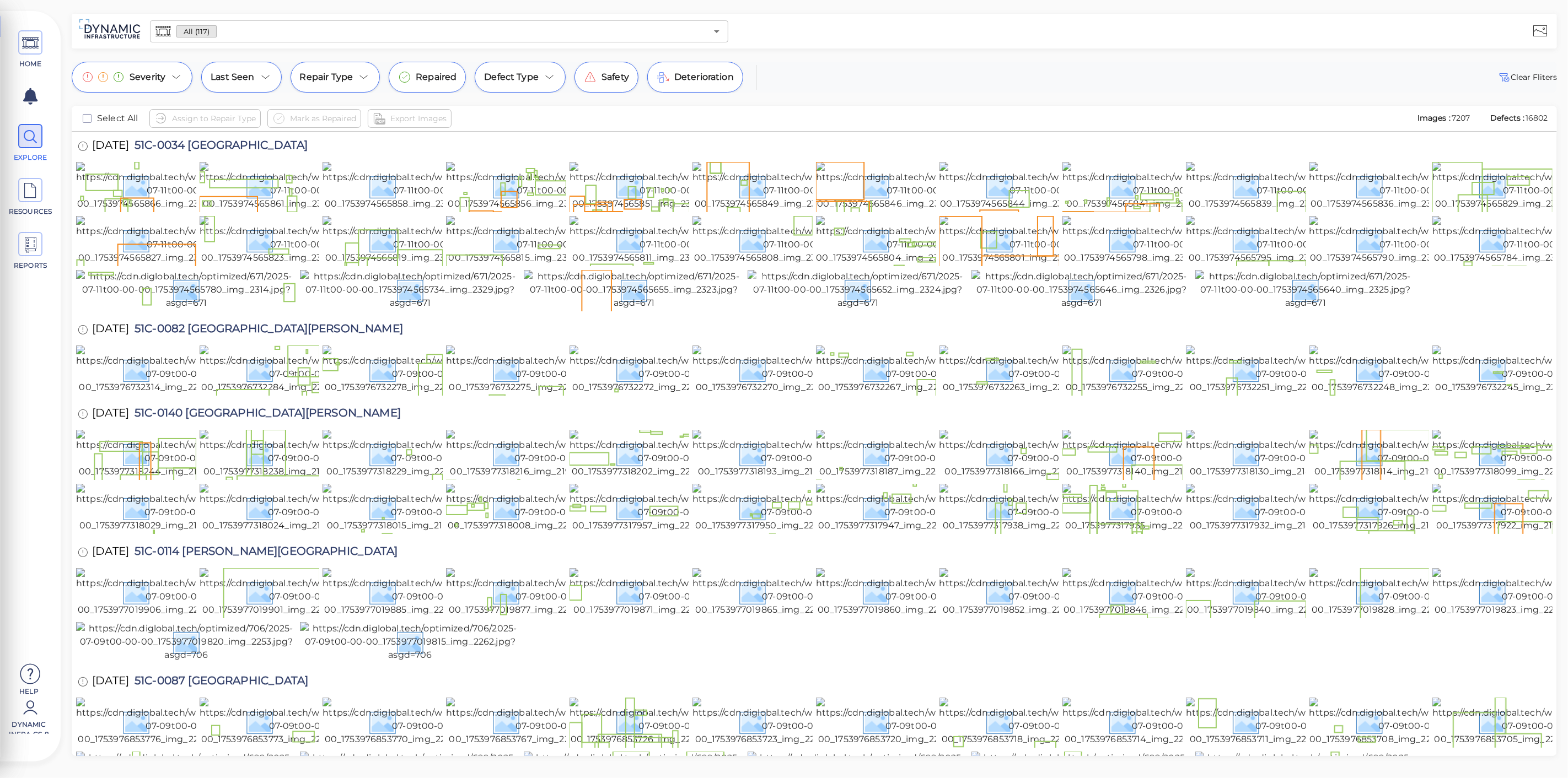
drag, startPoint x: 885, startPoint y: 464, endPoint x: 900, endPoint y: 542, distance: 79.4
click at [885, 310] on img at bounding box center [858, 290] width 220 height 40
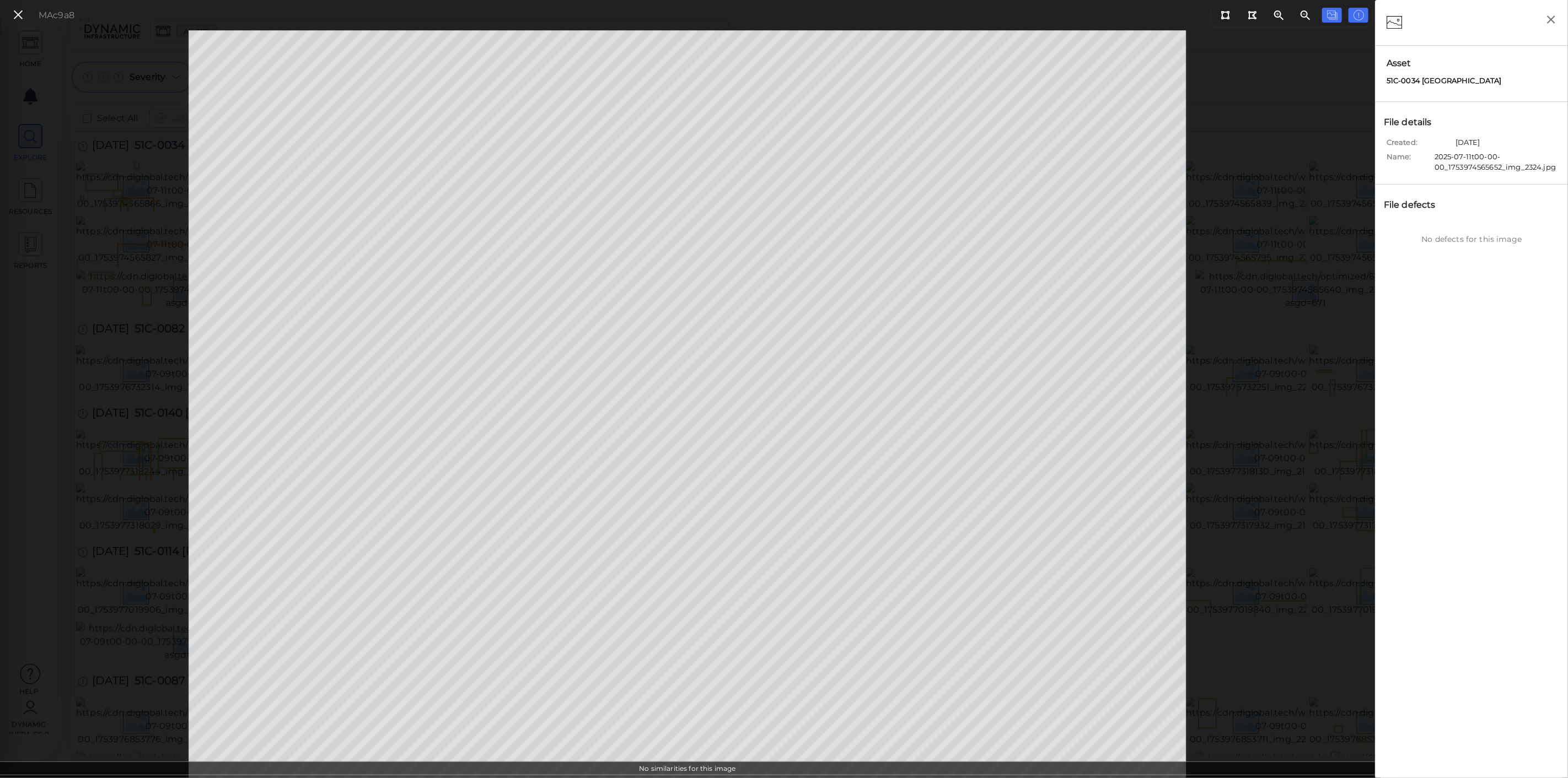
drag, startPoint x: 12, startPoint y: 16, endPoint x: 287, endPoint y: 131, distance: 298.1
click at [12, 16] on icon at bounding box center [18, 15] width 12 height 15
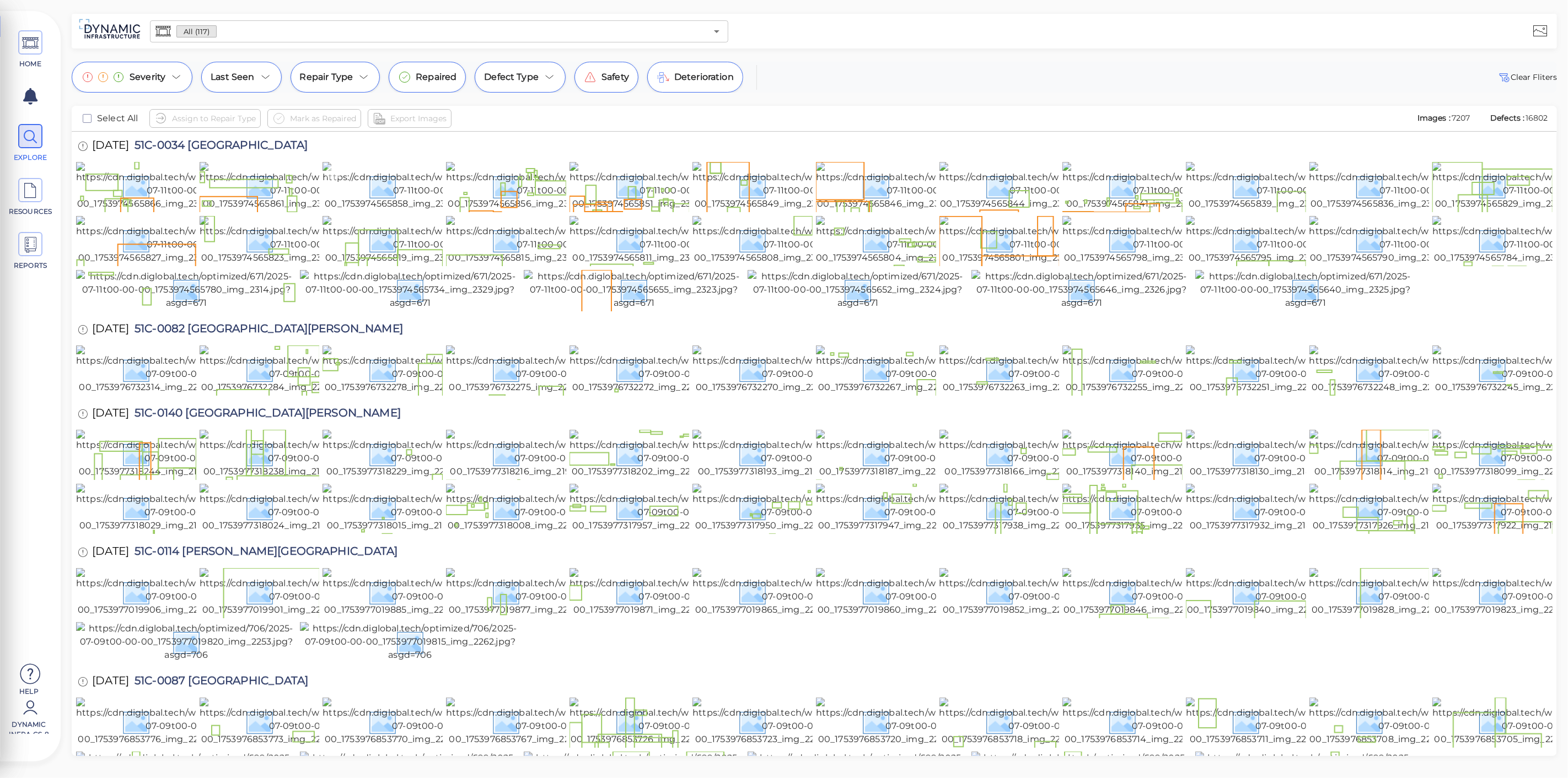
drag, startPoint x: 408, startPoint y: 185, endPoint x: 253, endPoint y: 55, distance: 202.3
click at [408, 185] on img at bounding box center [421, 186] width 197 height 49
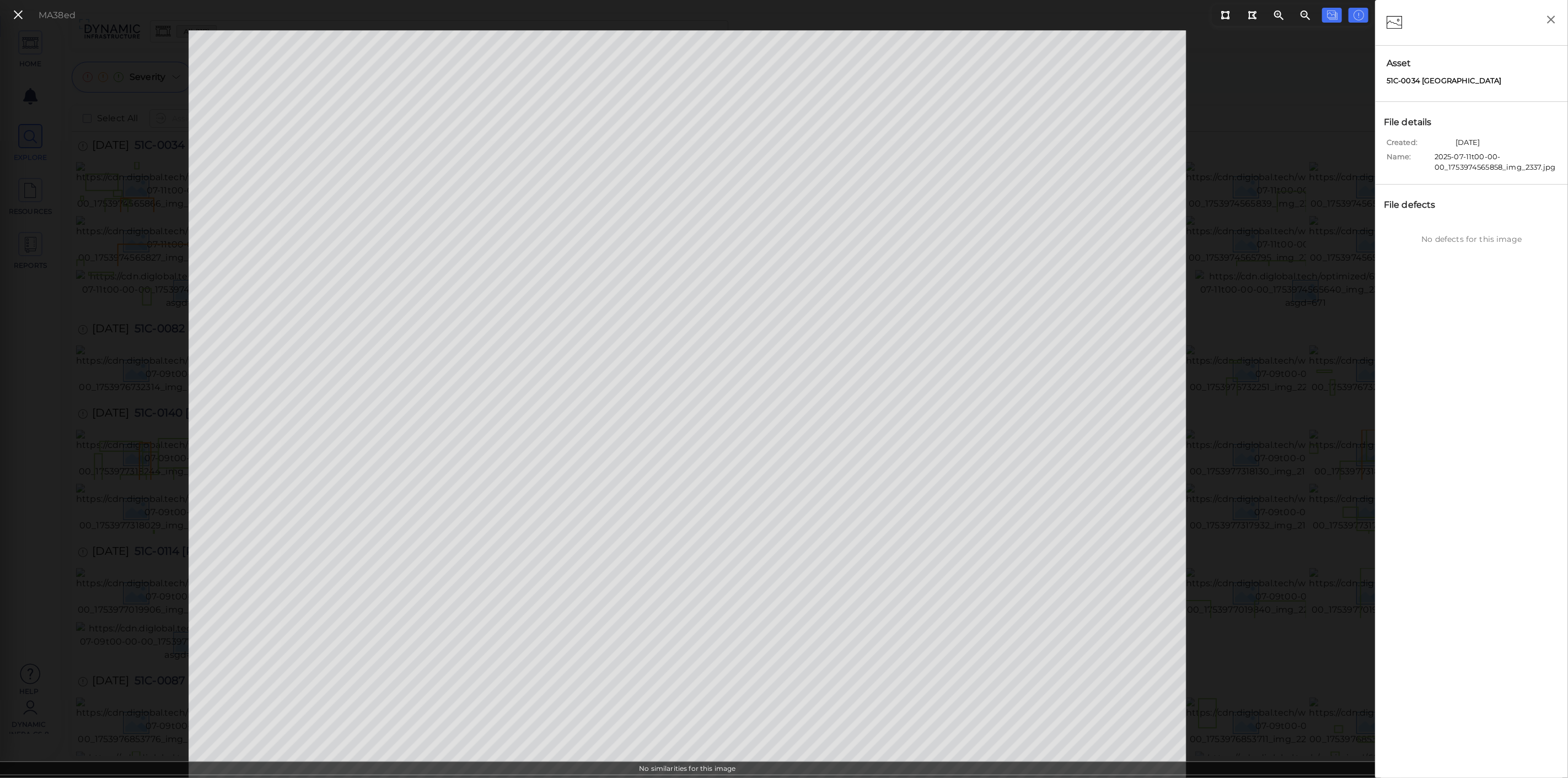
drag, startPoint x: 24, startPoint y: 18, endPoint x: 196, endPoint y: 142, distance: 212.0
click at [24, 18] on icon at bounding box center [18, 15] width 12 height 15
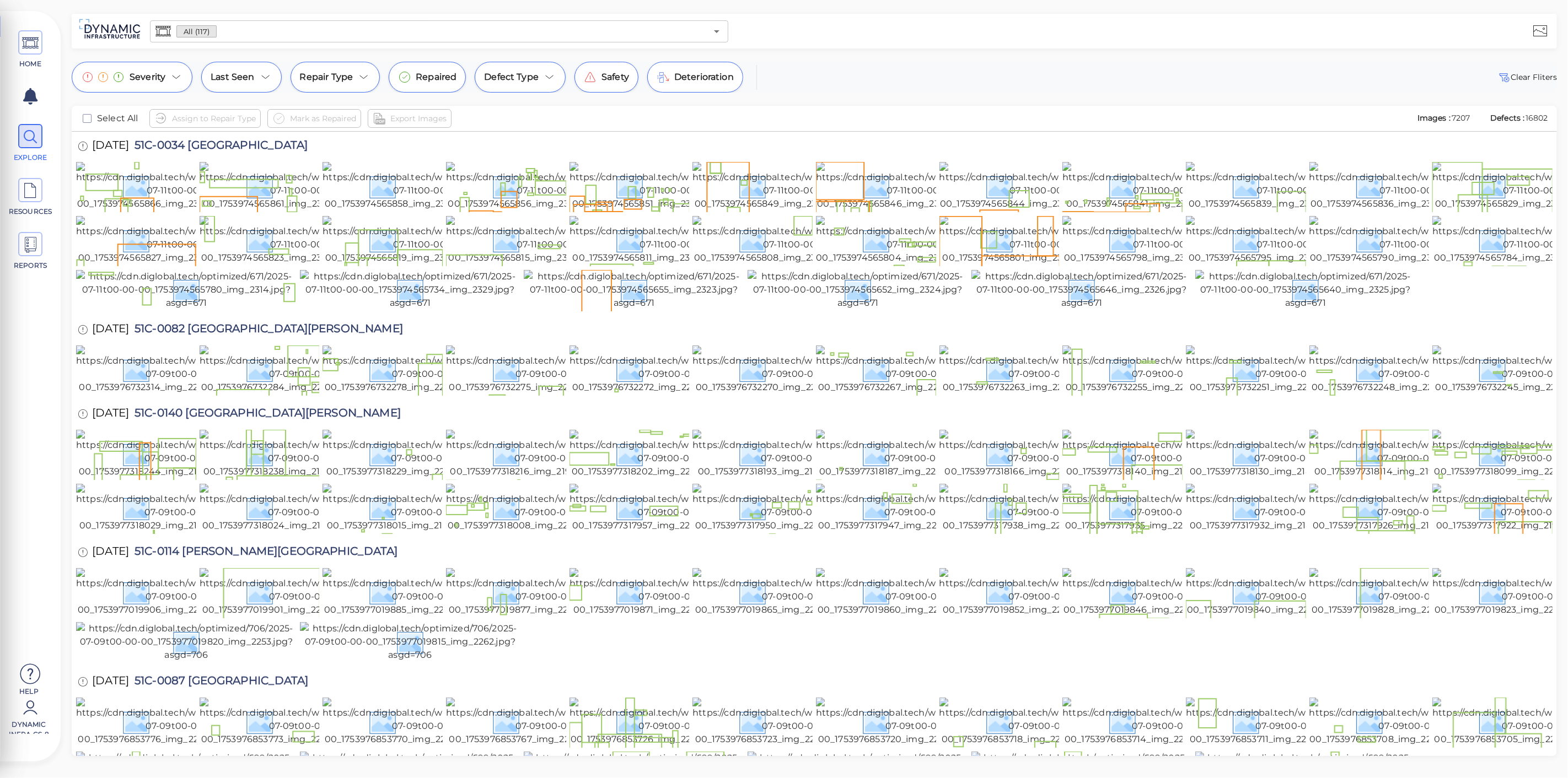
click at [676, 82] on span "Deterioration" at bounding box center [703, 77] width 59 height 13
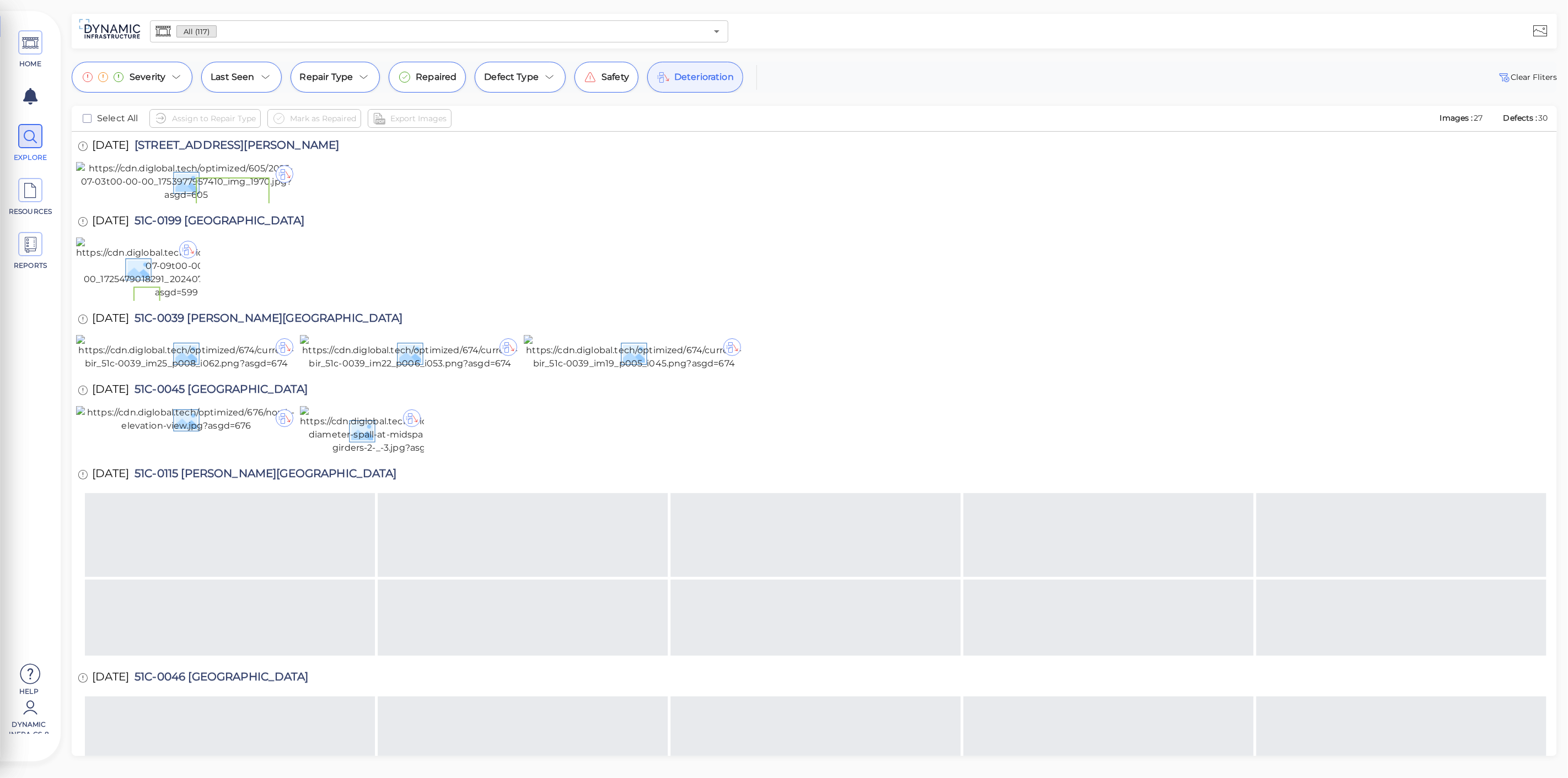
click at [674, 76] on span "Deterioration" at bounding box center [703, 77] width 59 height 13
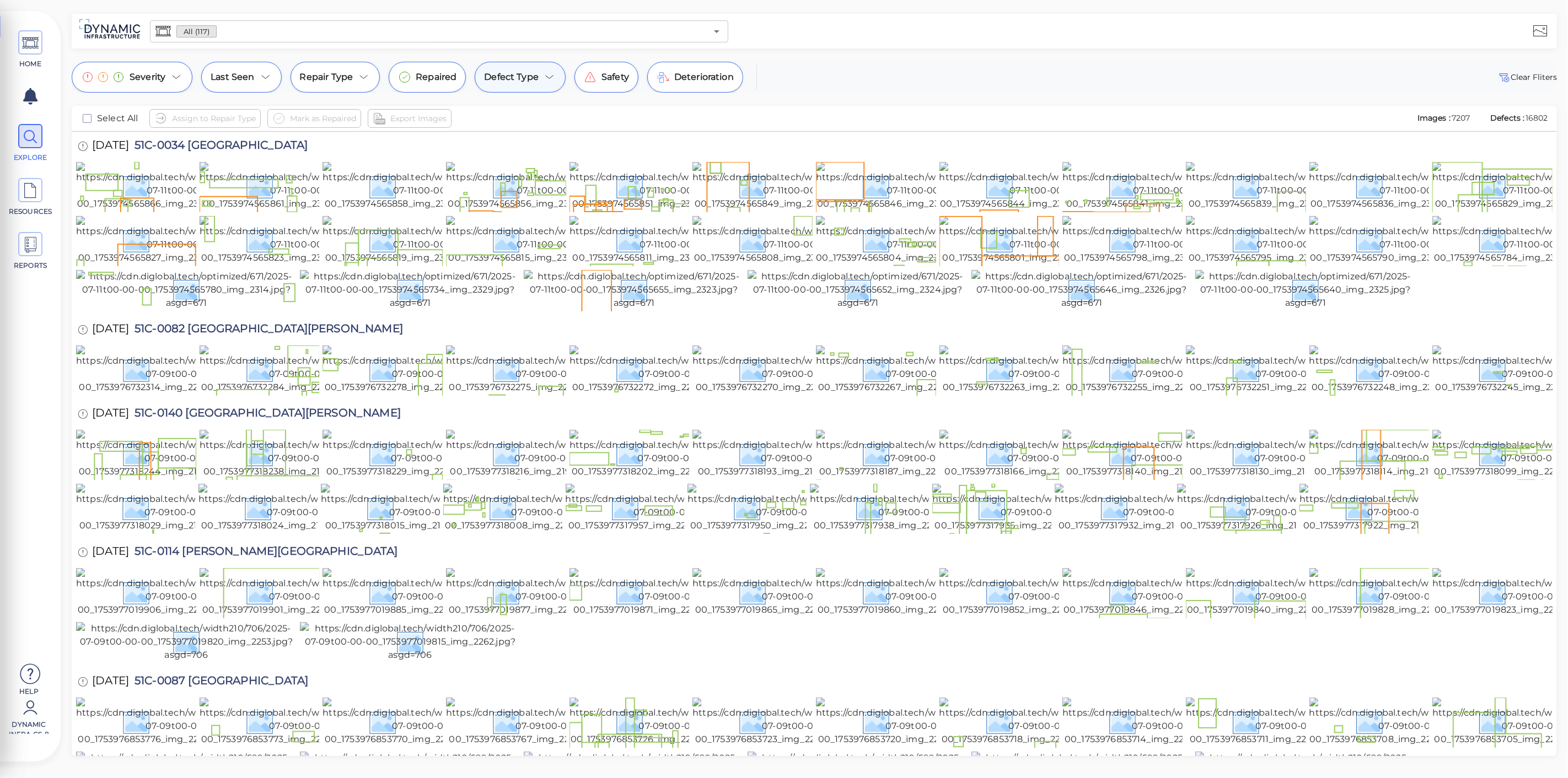
click at [494, 72] on span "Defect Type" at bounding box center [511, 77] width 55 height 13
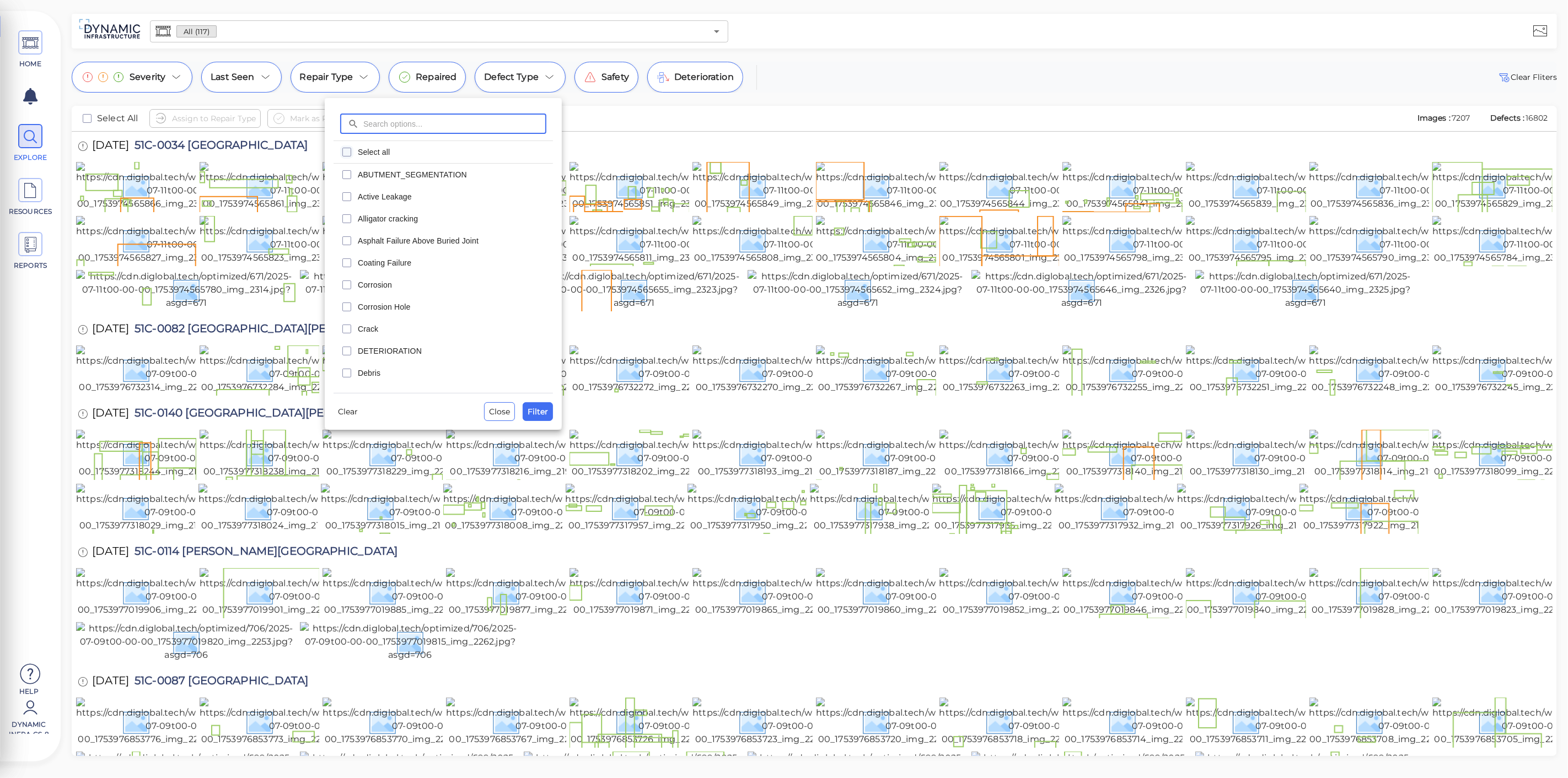
click at [346, 150] on icon "checkbox" at bounding box center [346, 152] width 13 height 13
click at [540, 414] on span "Filter" at bounding box center [538, 411] width 20 height 13
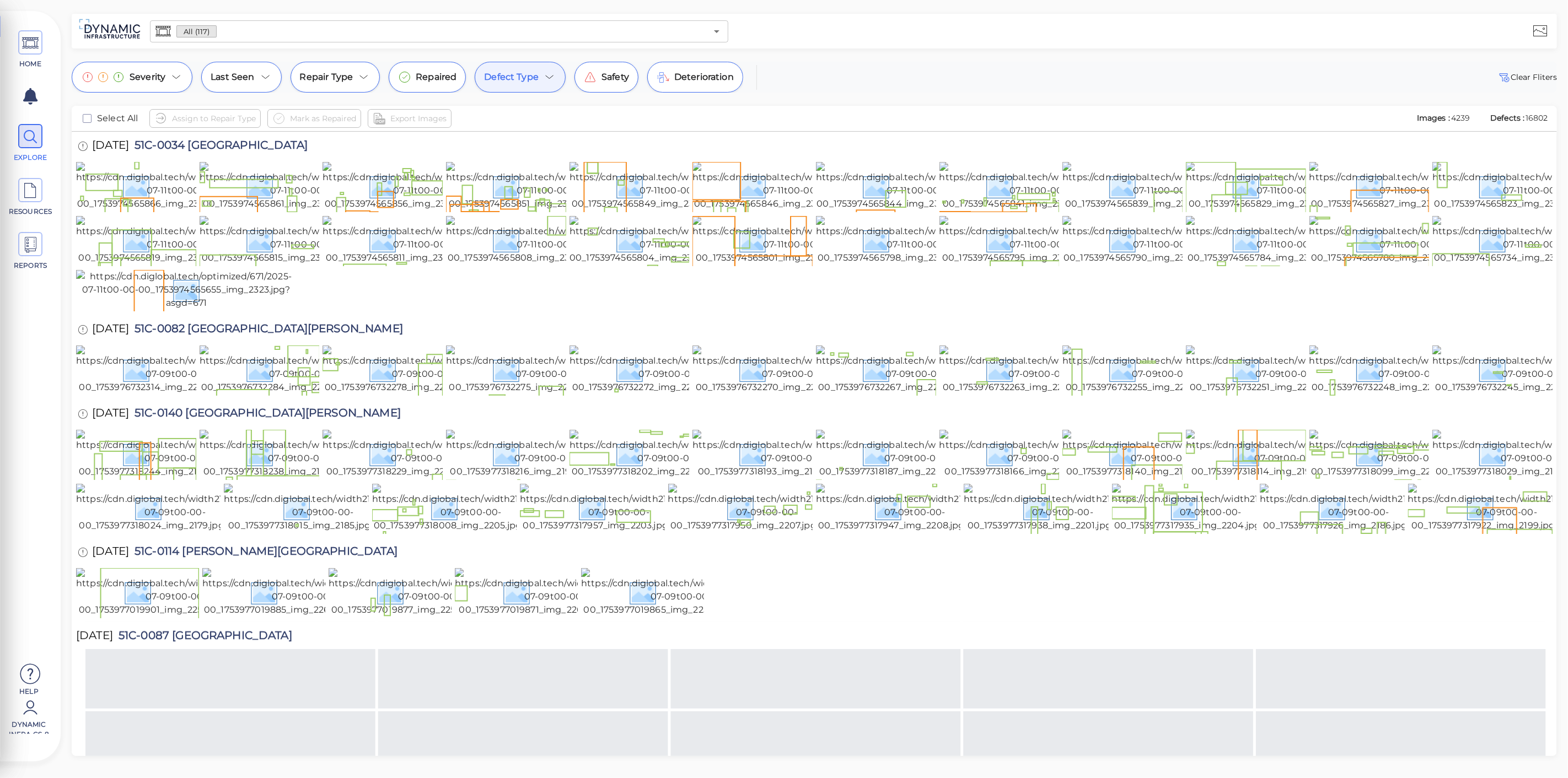
click at [513, 78] on span "Defect Type" at bounding box center [511, 77] width 55 height 13
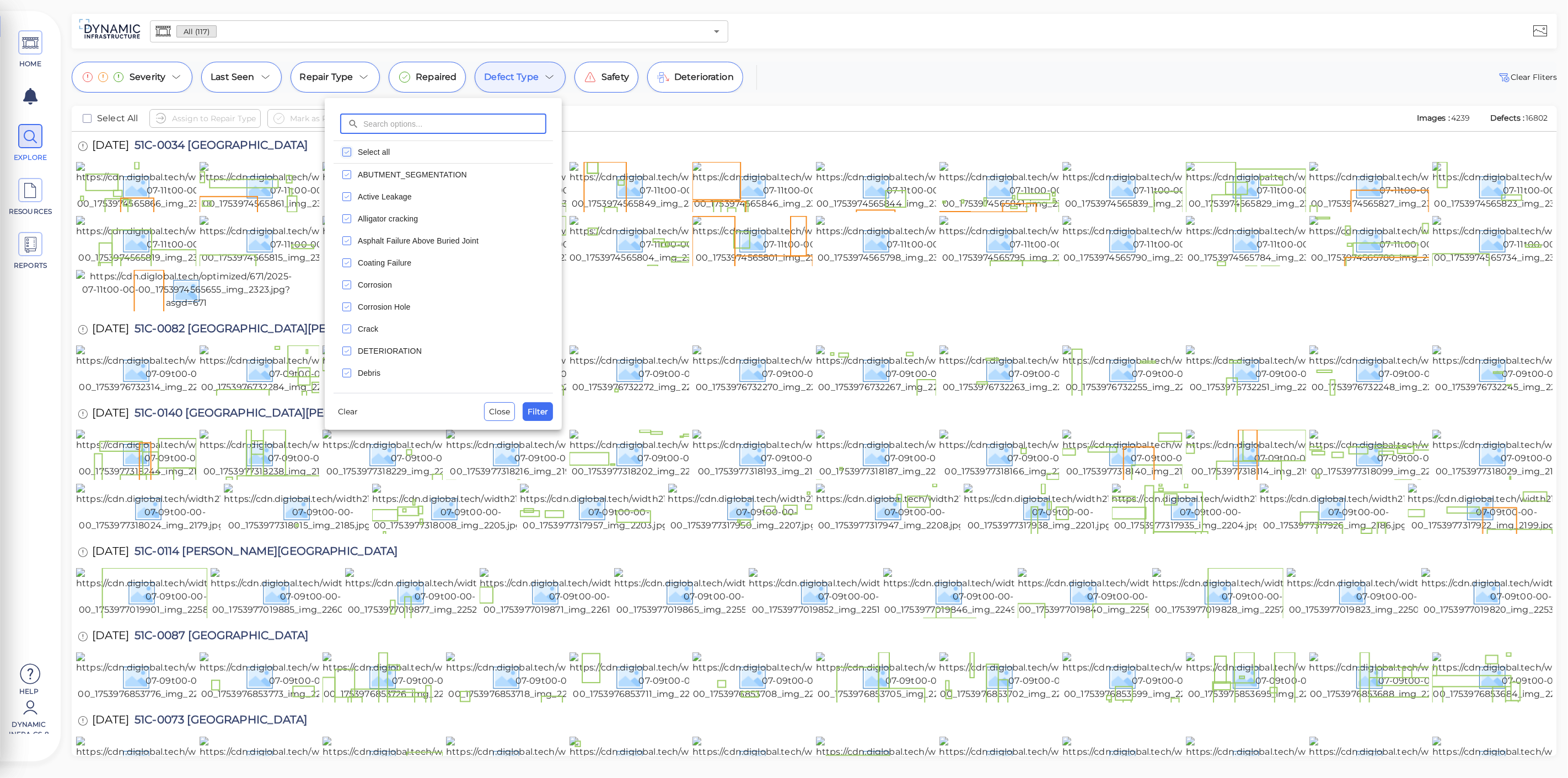
click at [350, 153] on icon "checkbox" at bounding box center [346, 152] width 13 height 13
drag, startPoint x: 532, startPoint y: 405, endPoint x: 636, endPoint y: 449, distance: 112.9
click at [532, 405] on span "Filter" at bounding box center [538, 411] width 20 height 13
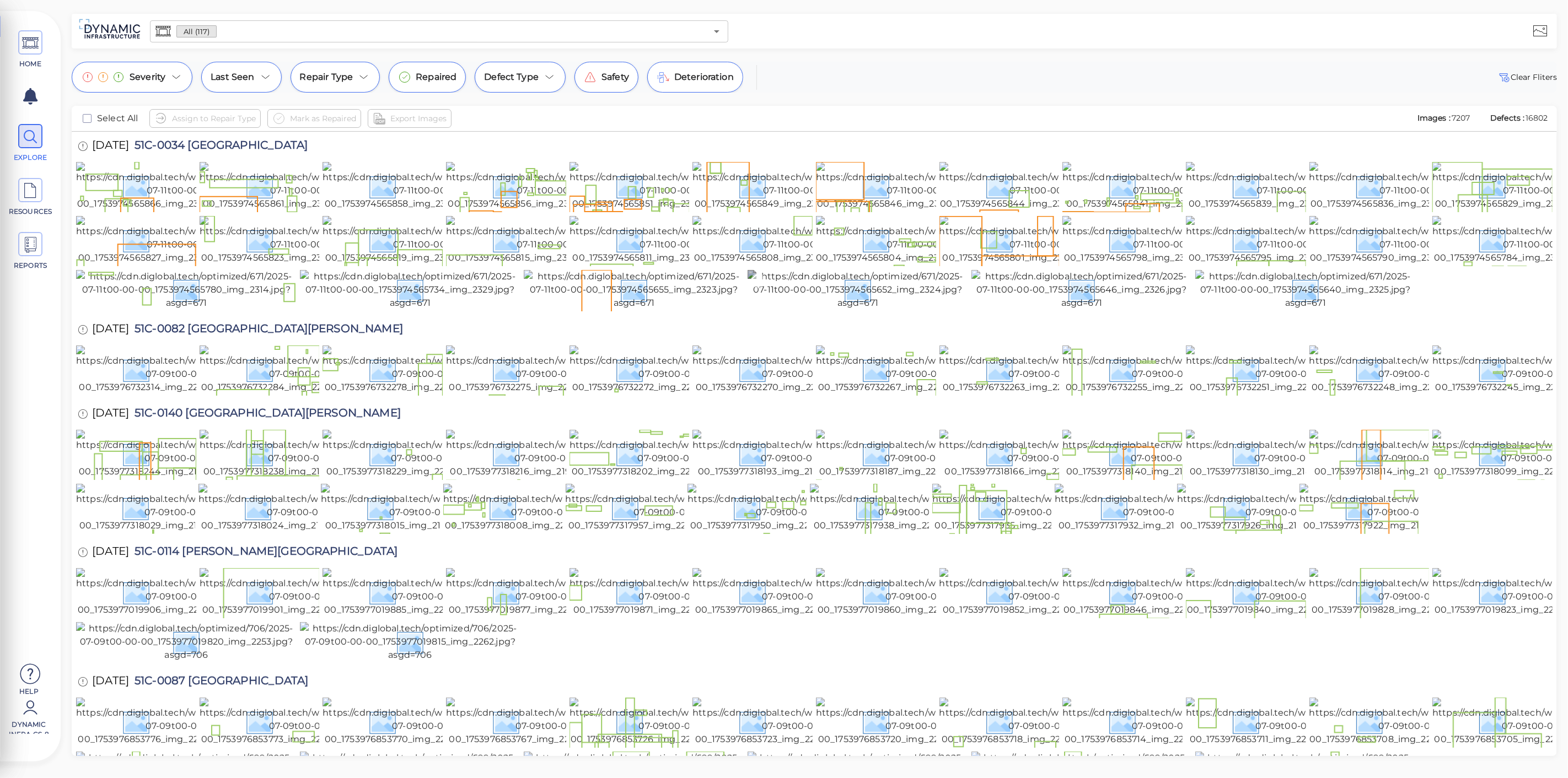
click at [905, 310] on img at bounding box center [858, 290] width 220 height 40
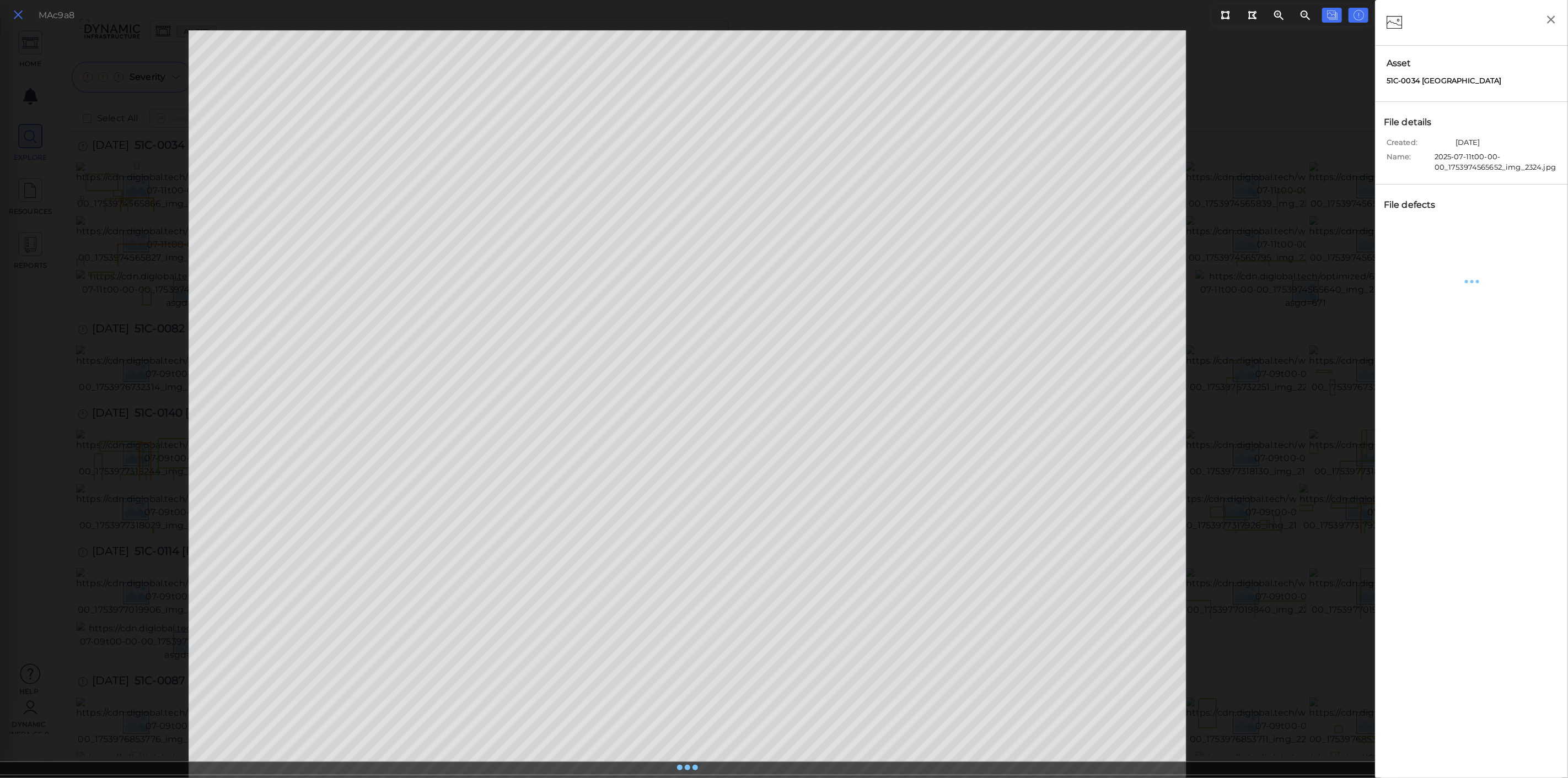
click at [22, 11] on icon at bounding box center [18, 15] width 12 height 15
